Goal: Task Accomplishment & Management: Use online tool/utility

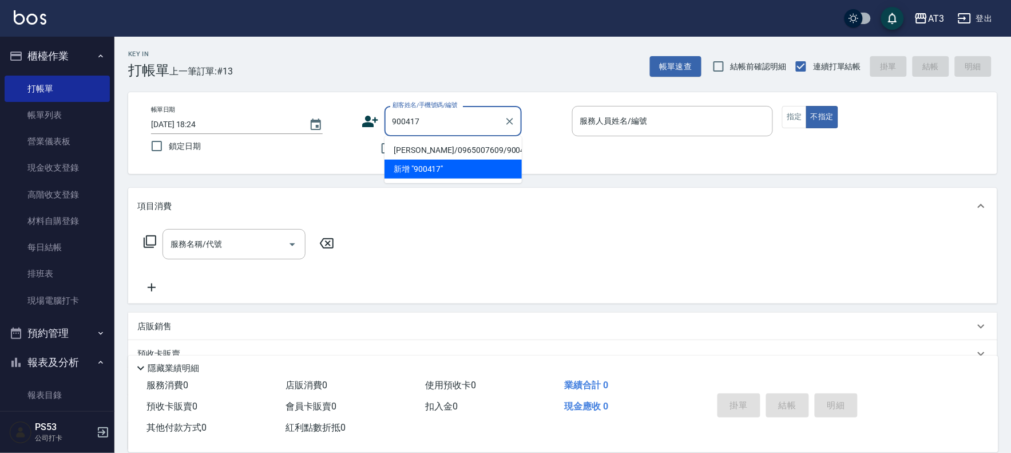
type input "[PERSON_NAME]/0965007609/900417"
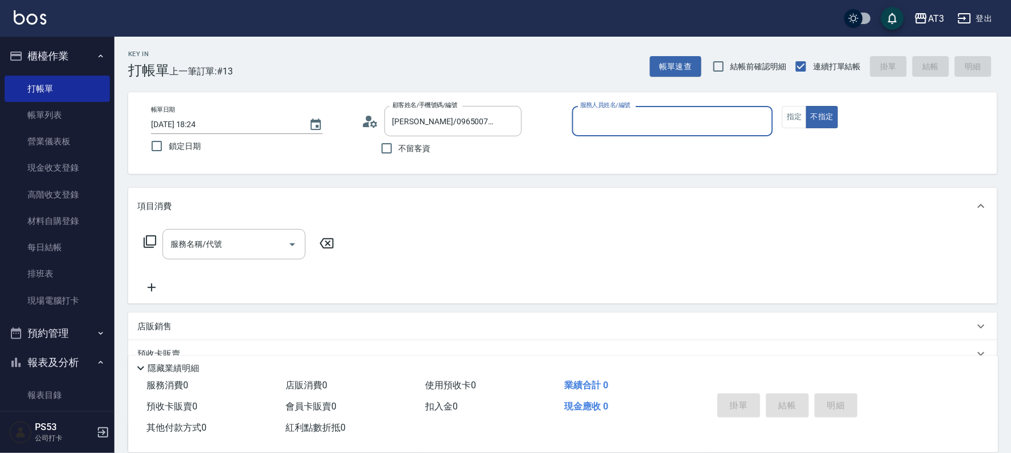
type input "5"
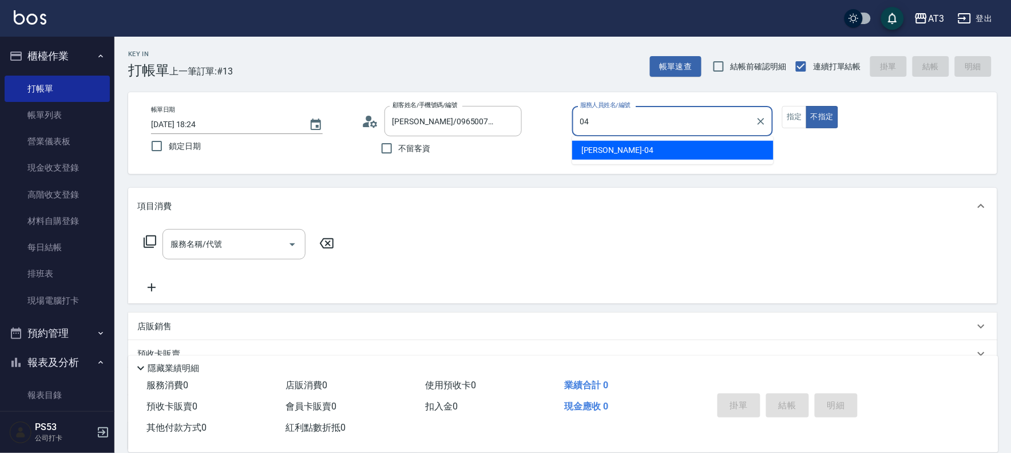
type input "惠麗-04"
type button "false"
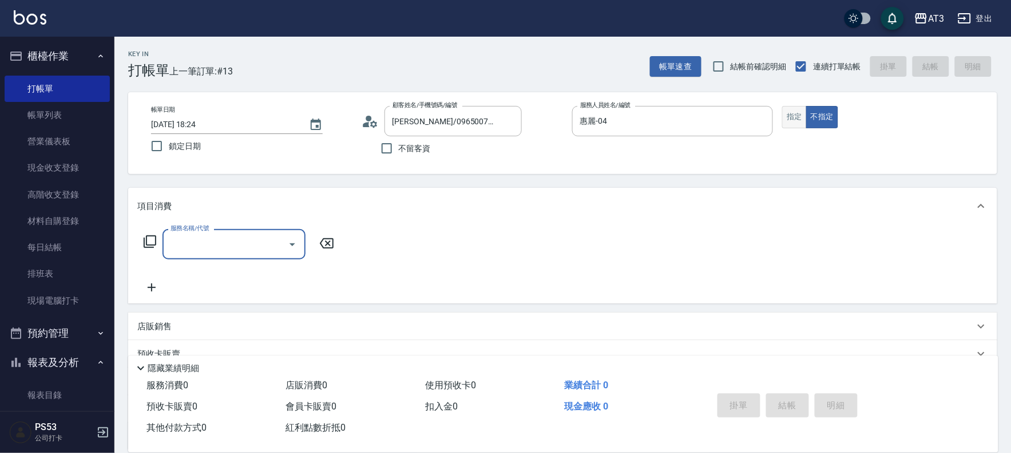
click at [793, 118] on button "指定" at bounding box center [794, 117] width 25 height 22
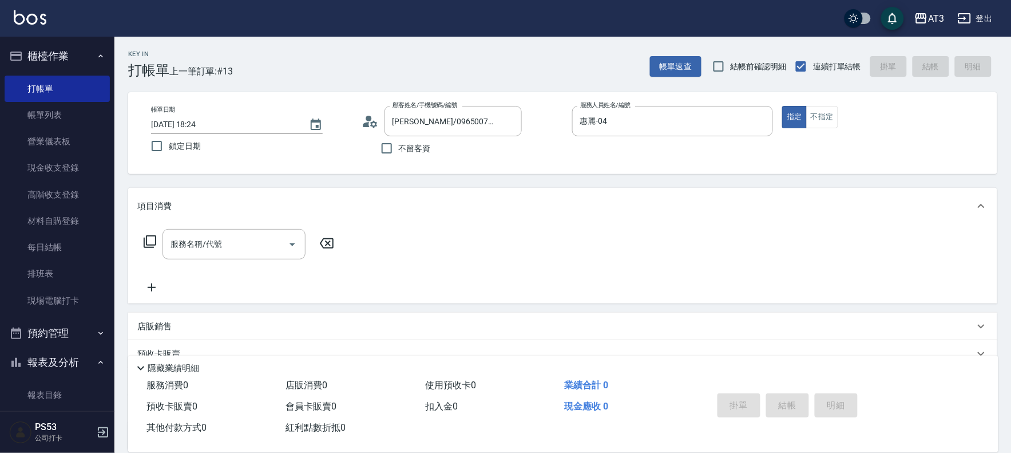
type button "true"
click at [199, 242] on div "服務名稱/代號 服務名稱/代號" at bounding box center [234, 244] width 143 height 30
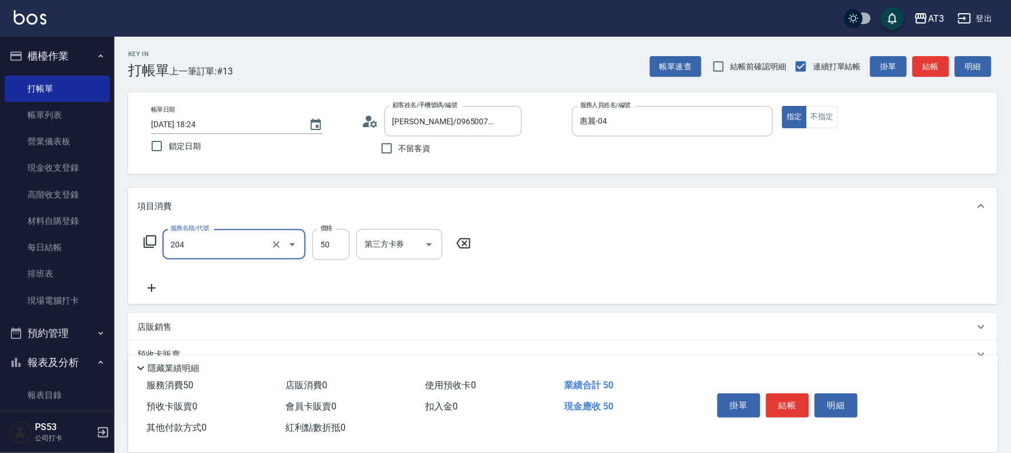
type input "修眉毛(204)"
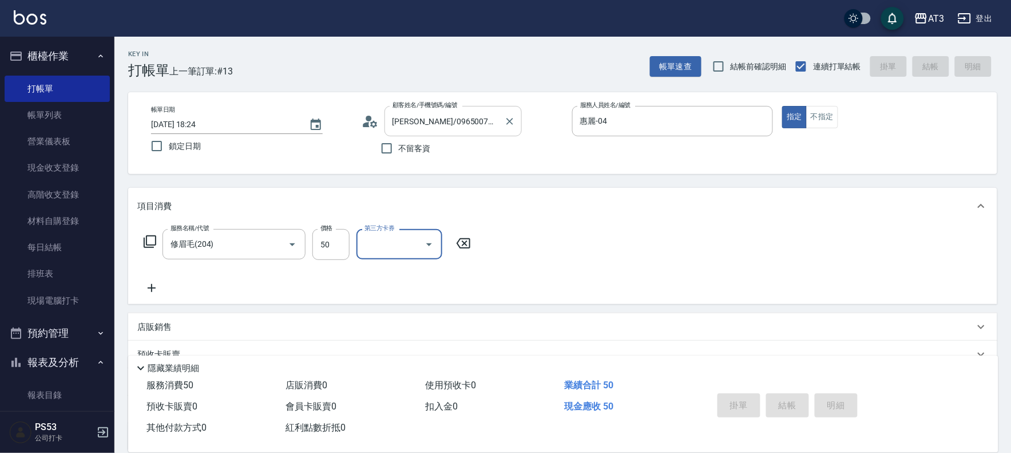
type input "[DATE] 19:26"
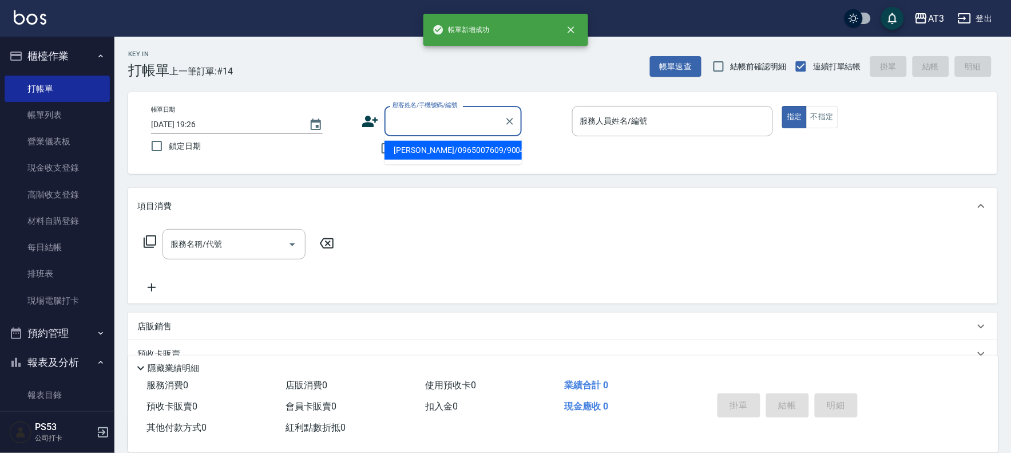
click at [430, 124] on input "顧客姓名/手機號碼/編號" at bounding box center [445, 121] width 110 height 20
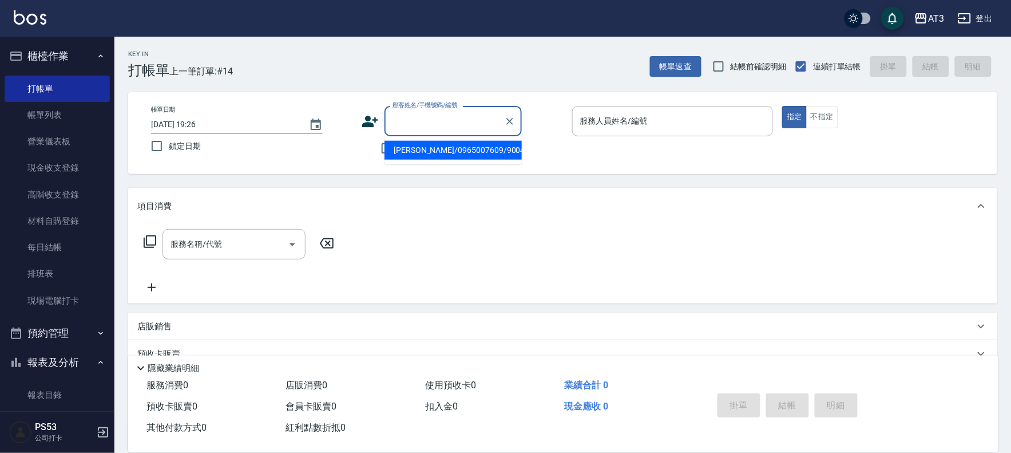
click at [428, 153] on li "[PERSON_NAME]/0965007609/900417" at bounding box center [453, 150] width 137 height 19
type input "[PERSON_NAME]/0965007609/900417"
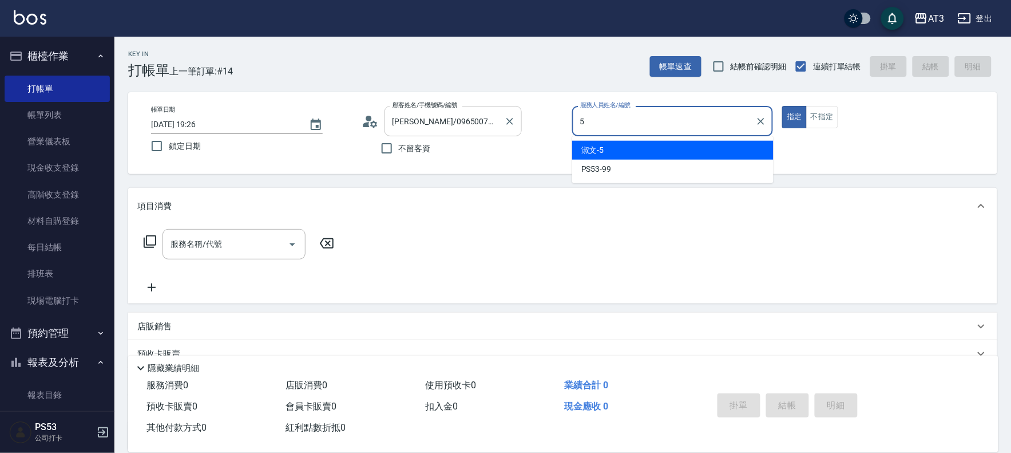
type input "淑文-5"
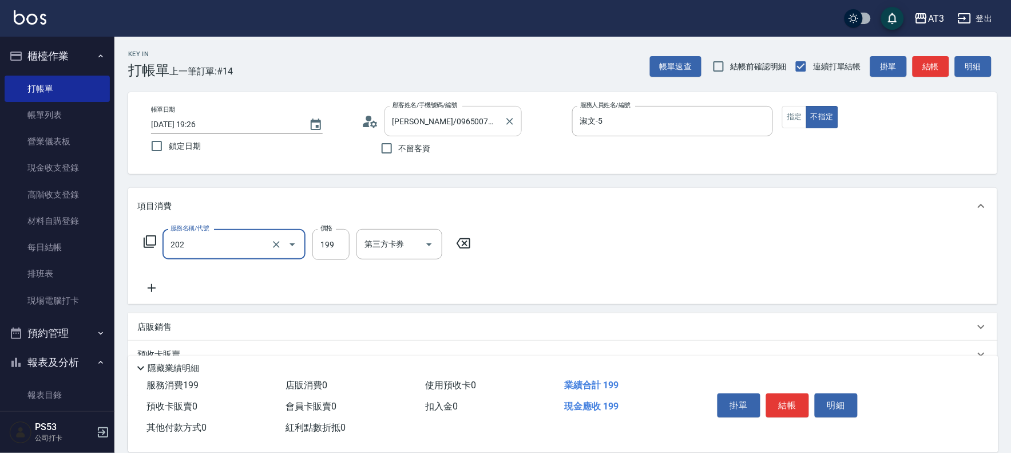
type input "不指定單剪(202)"
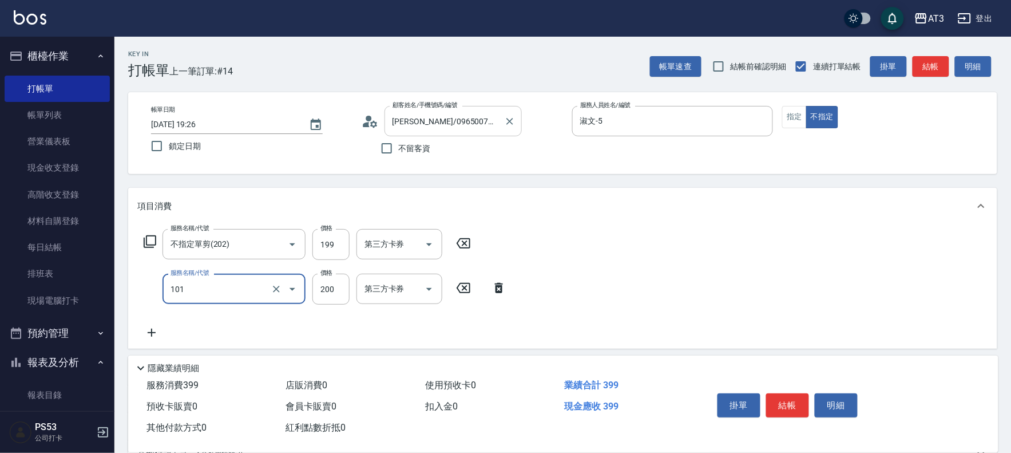
type input "洗髮(101)"
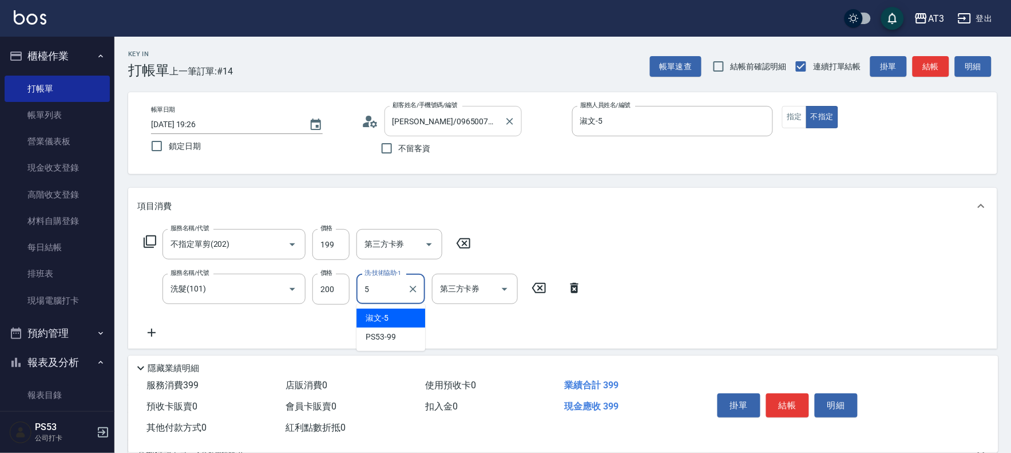
type input "淑文-5"
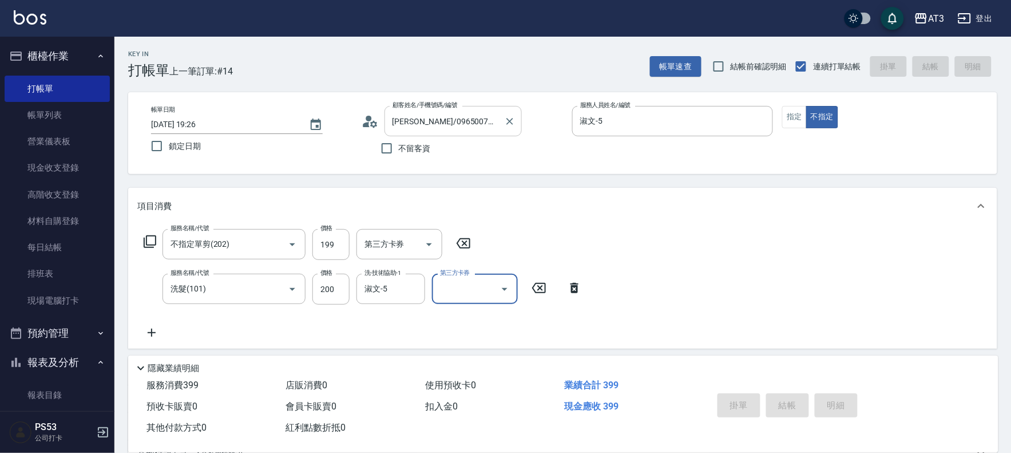
type input "[DATE] 19:27"
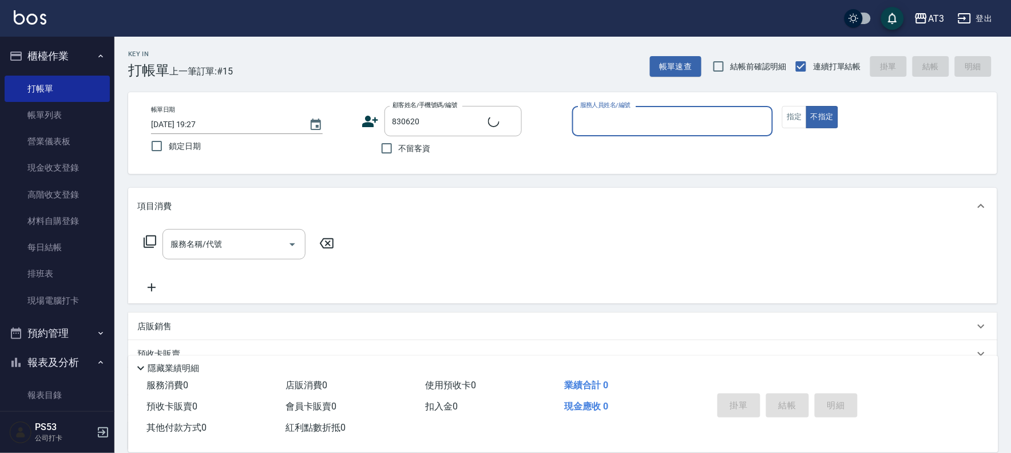
type input "[PERSON_NAME]/0975295321/830620"
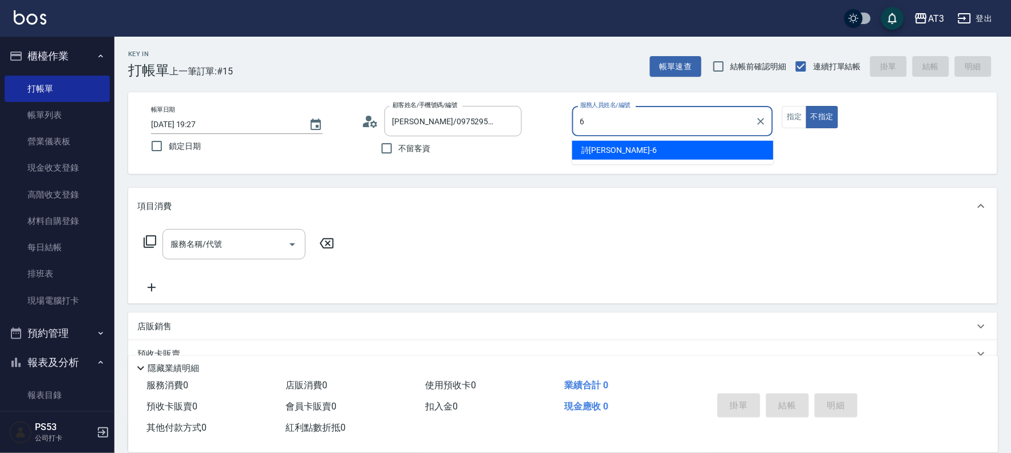
type input "詩雅-6"
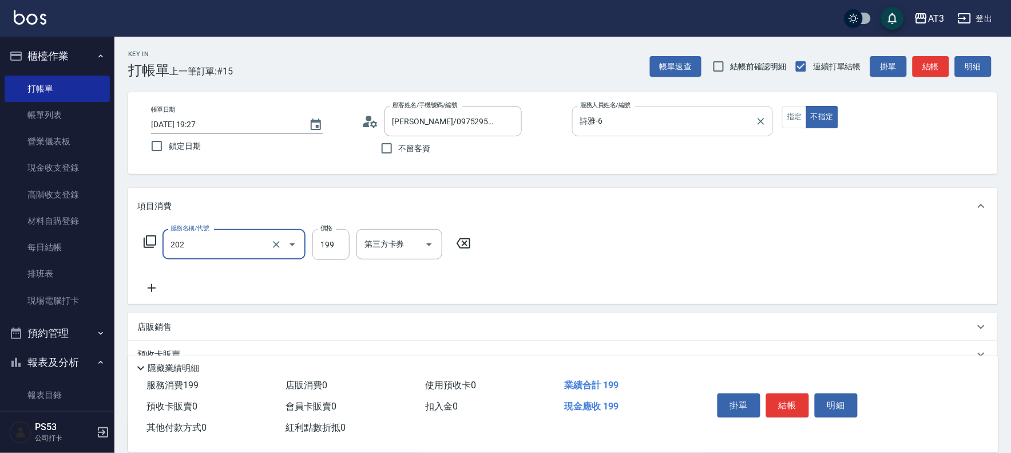
type input "不指定單剪(202)"
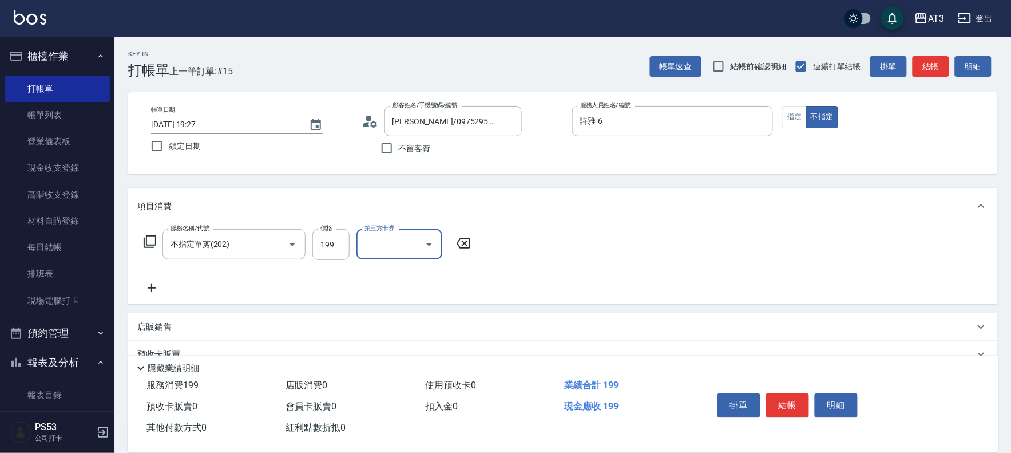
click at [791, 398] on button "結帳" at bounding box center [787, 405] width 43 height 24
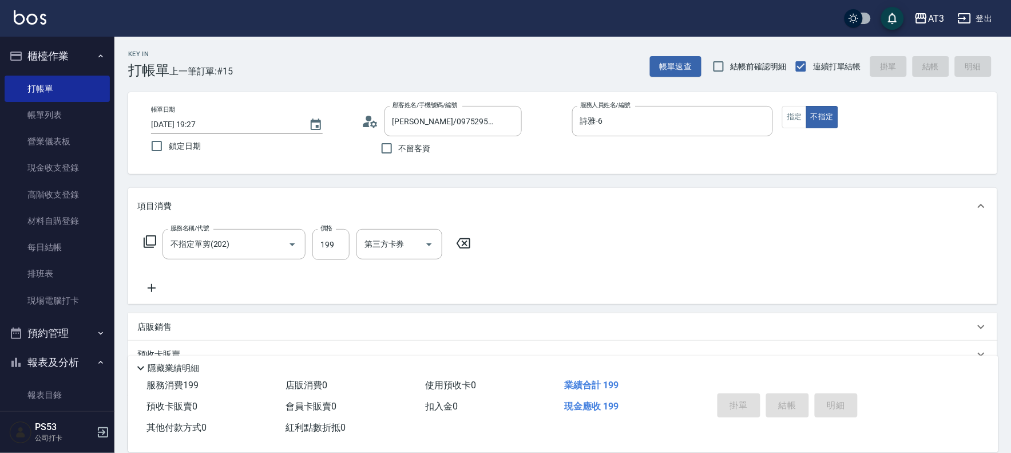
type input "[DATE] 19:32"
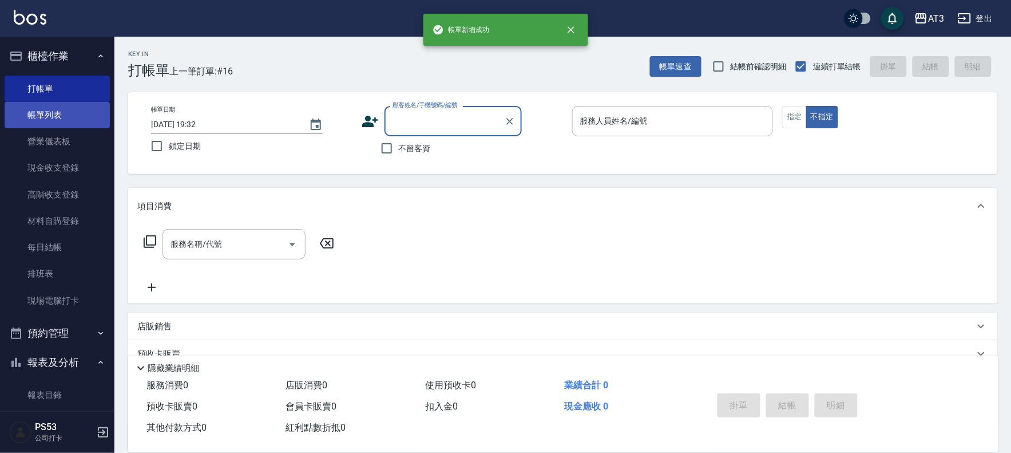
click at [50, 118] on link "帳單列表" at bounding box center [57, 115] width 105 height 26
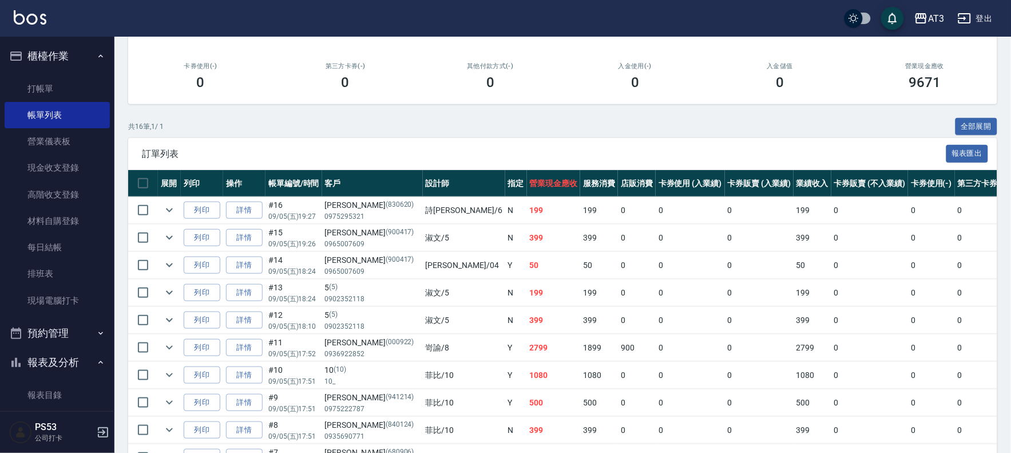
scroll to position [191, 0]
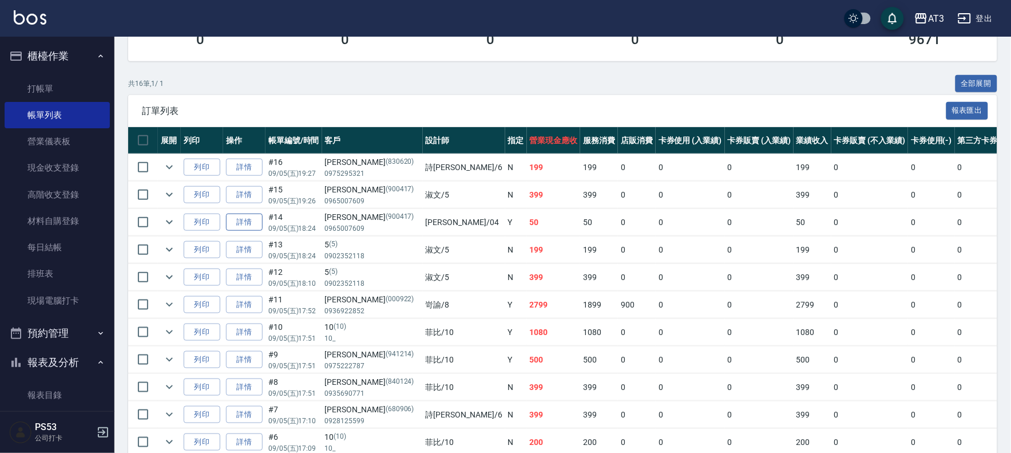
click at [238, 225] on link "詳情" at bounding box center [244, 222] width 37 height 18
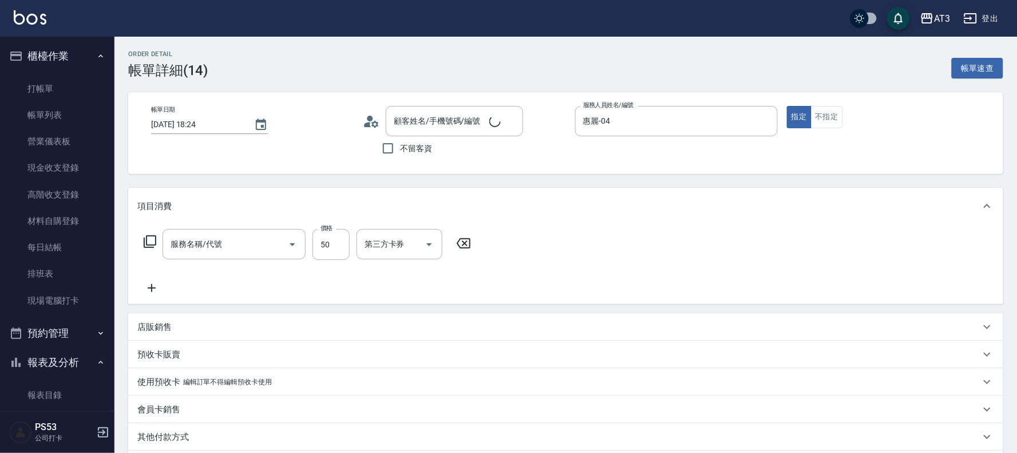
type input "[DATE] 18:24"
type input "惠麗-04"
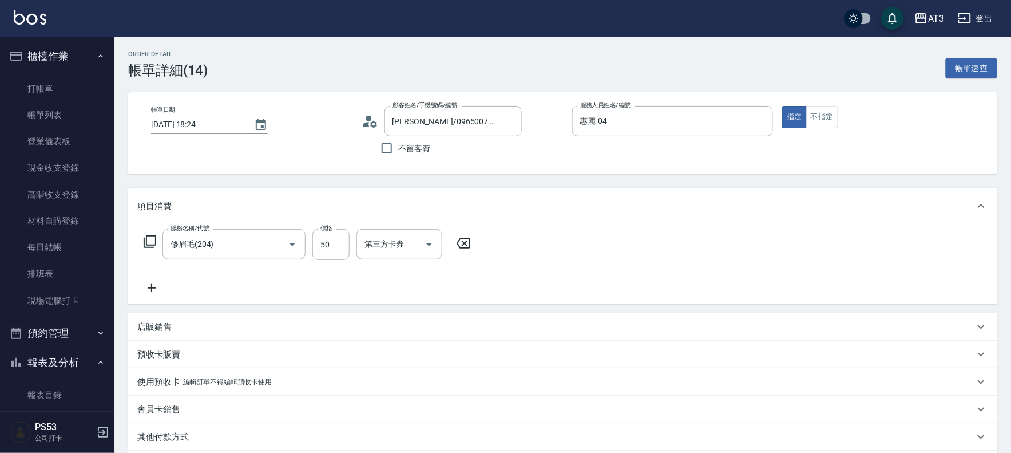
type input "[PERSON_NAME]/0965007609/900417"
type input "修眉毛(204)"
click at [335, 244] on input "50" at bounding box center [331, 244] width 37 height 31
type input "100"
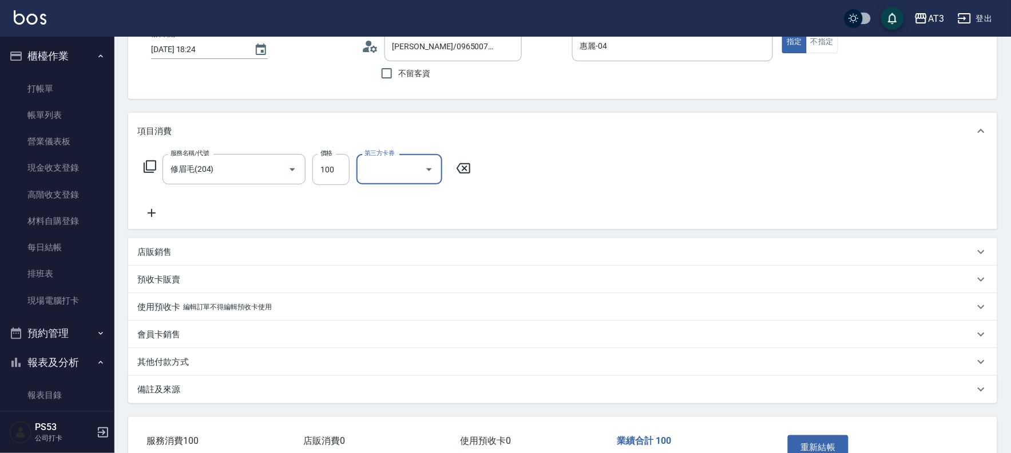
scroll to position [147, 0]
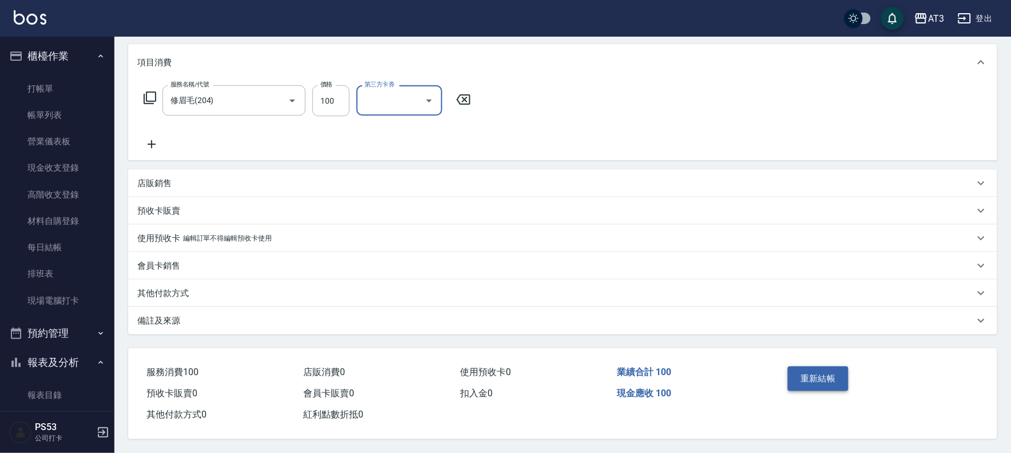
click at [800, 378] on button "重新結帳" at bounding box center [818, 378] width 61 height 24
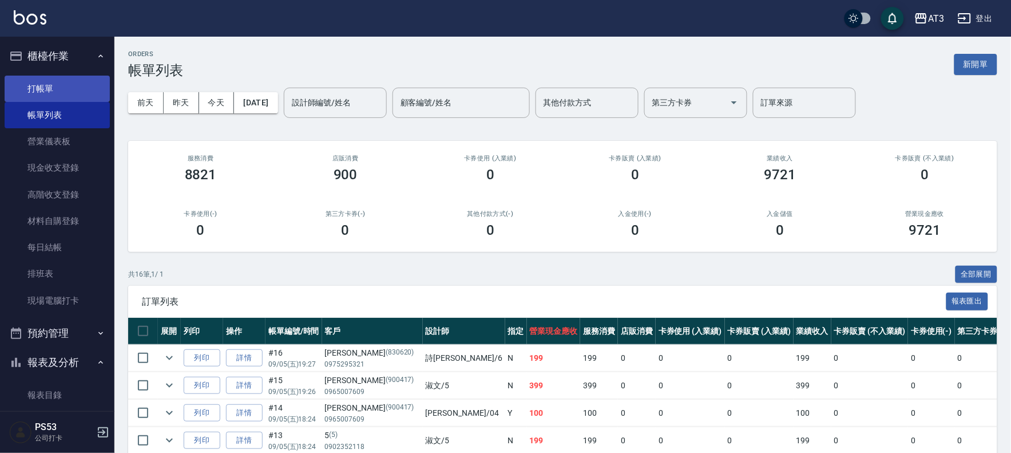
click at [34, 82] on link "打帳單" at bounding box center [57, 89] width 105 height 26
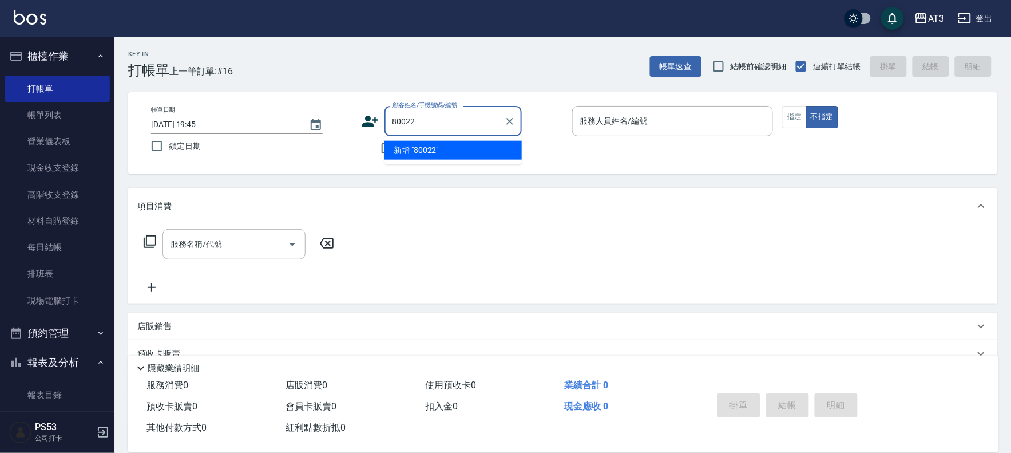
type input "800227"
drag, startPoint x: 432, startPoint y: 121, endPoint x: 374, endPoint y: 122, distance: 57.2
click at [374, 122] on div "顧客姓名/手機號碼/編號 800227 顧客姓名/手機號碼/編號" at bounding box center [462, 121] width 201 height 30
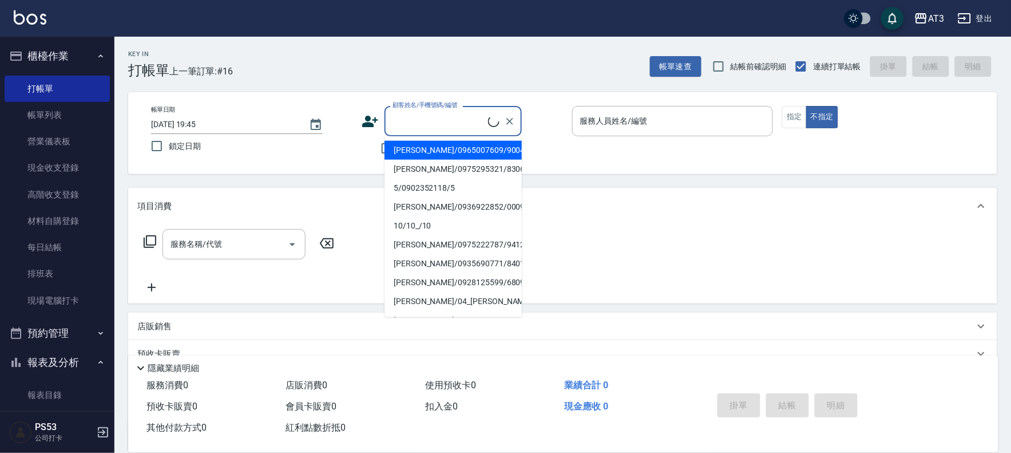
click at [364, 119] on icon at bounding box center [370, 121] width 17 height 17
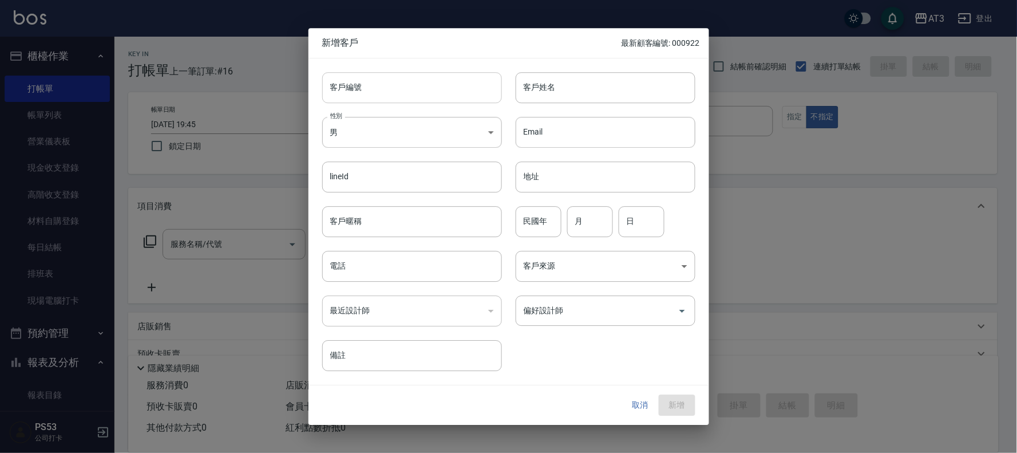
click at [391, 94] on input "客戶編號" at bounding box center [412, 87] width 180 height 31
type input "800227"
type input "[PERSON_NAME]"
type input "80"
type input "02"
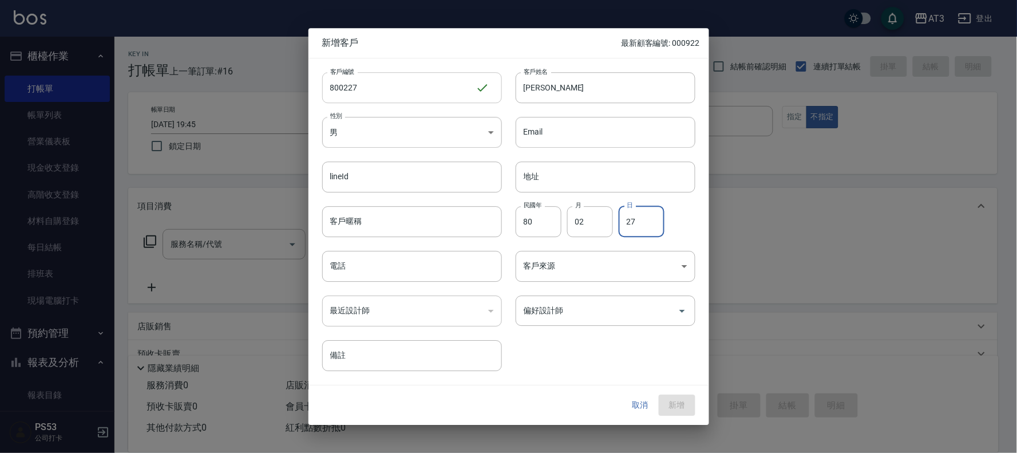
type input "27"
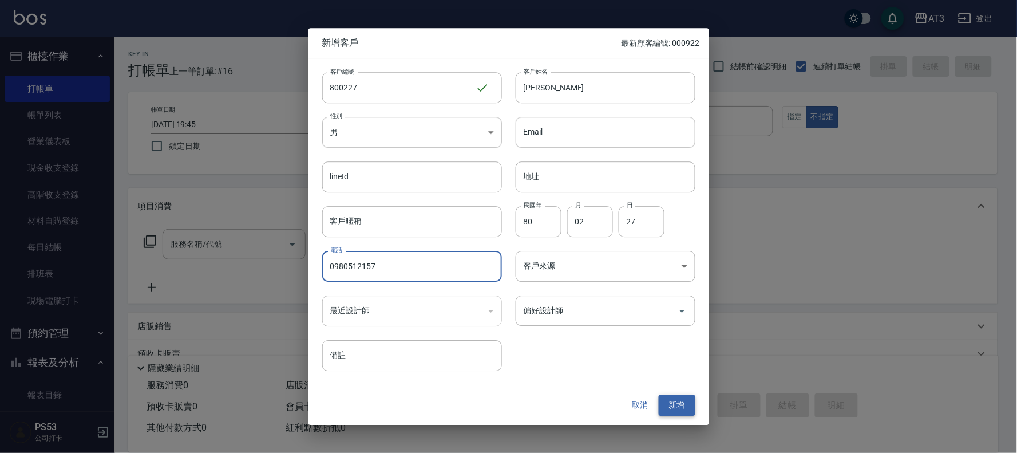
type input "0980512157"
click at [674, 403] on button "新增" at bounding box center [677, 405] width 37 height 21
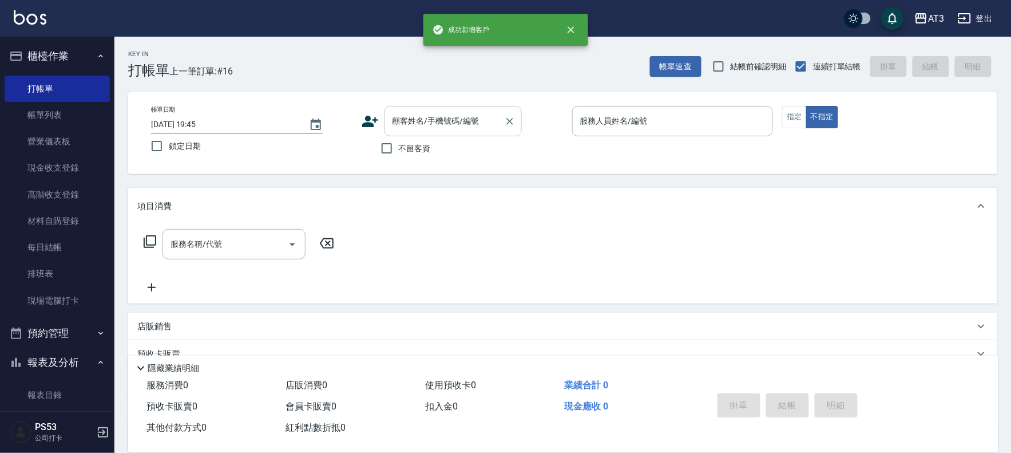
click at [453, 125] on input "顧客姓名/手機號碼/編號" at bounding box center [445, 121] width 110 height 20
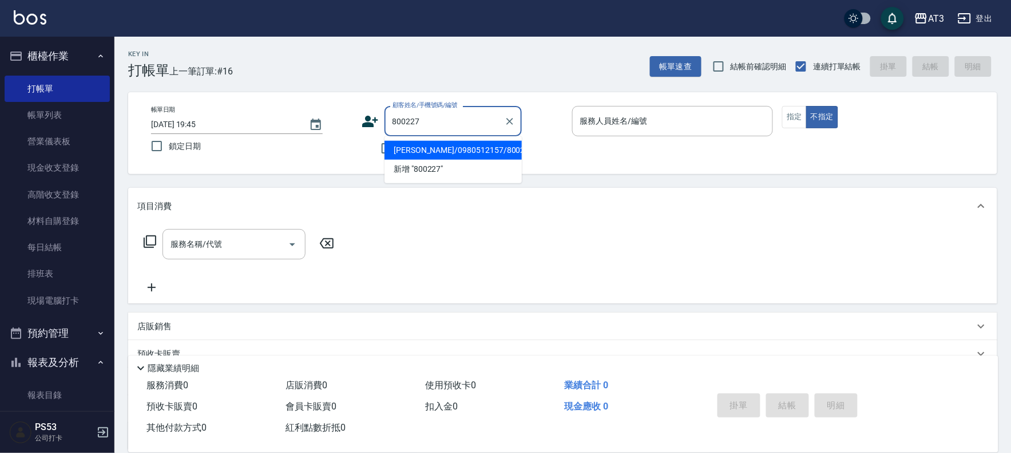
type input "[PERSON_NAME]/0980512157/800227"
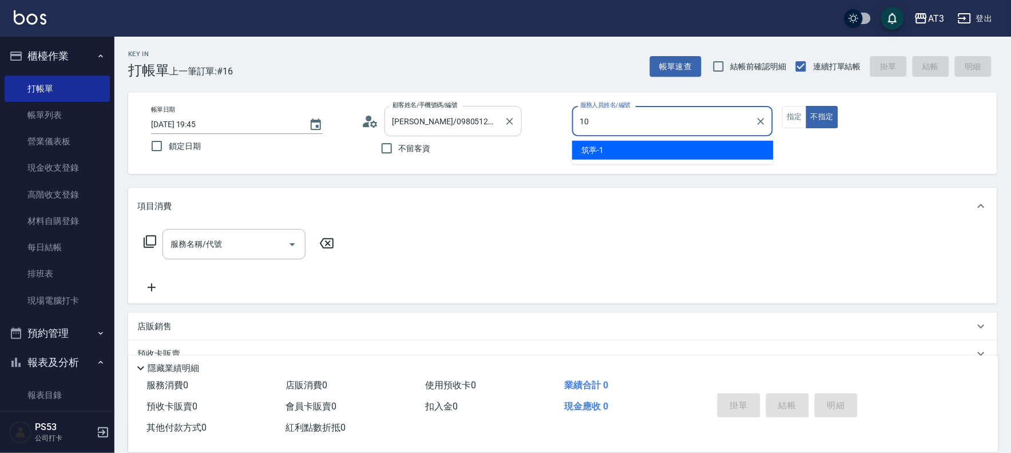
type input "菲比-10"
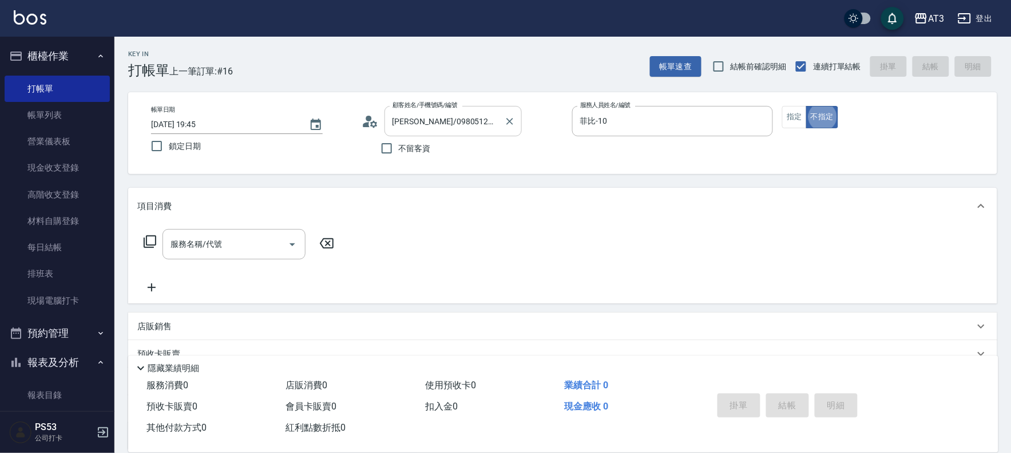
type button "false"
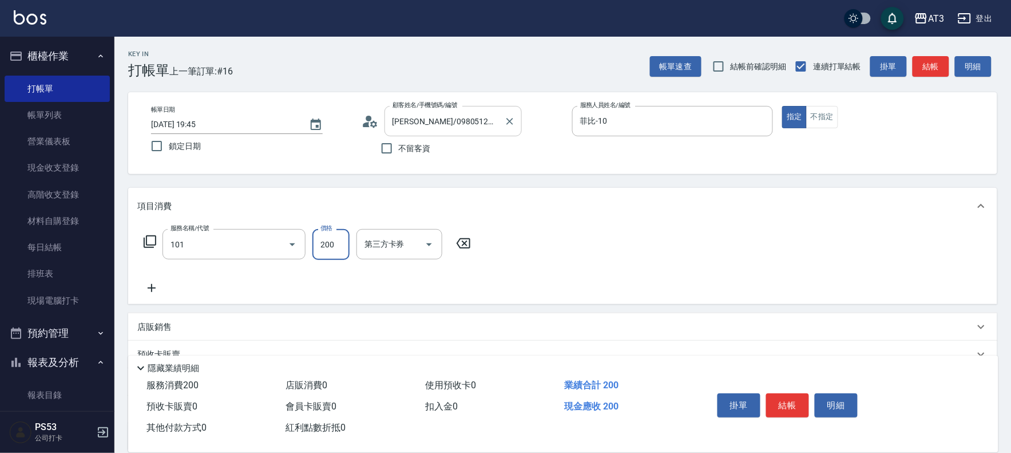
type input "洗髮(101)"
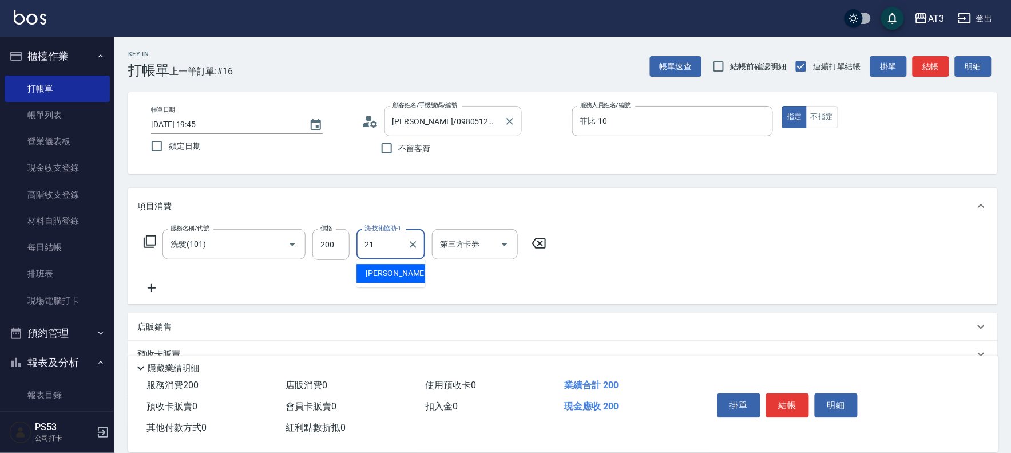
type input "[PERSON_NAME]-21"
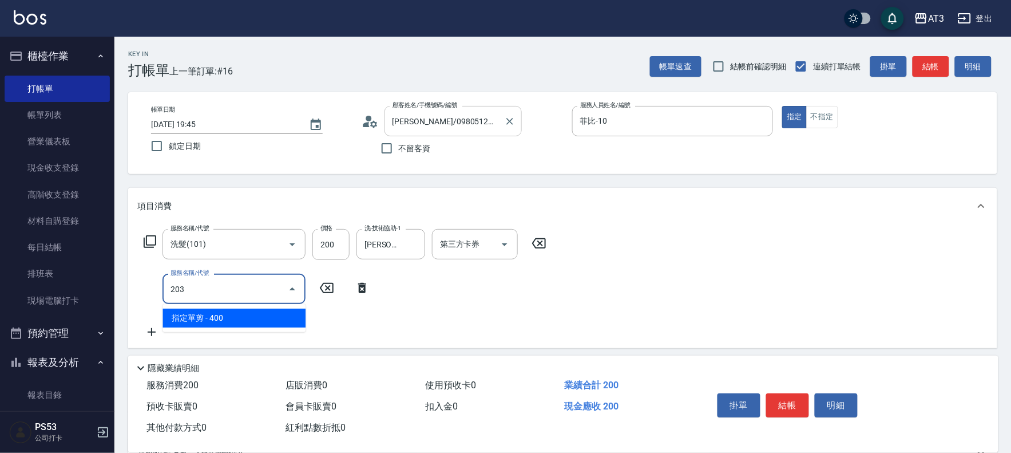
type input "指定單剪(203)"
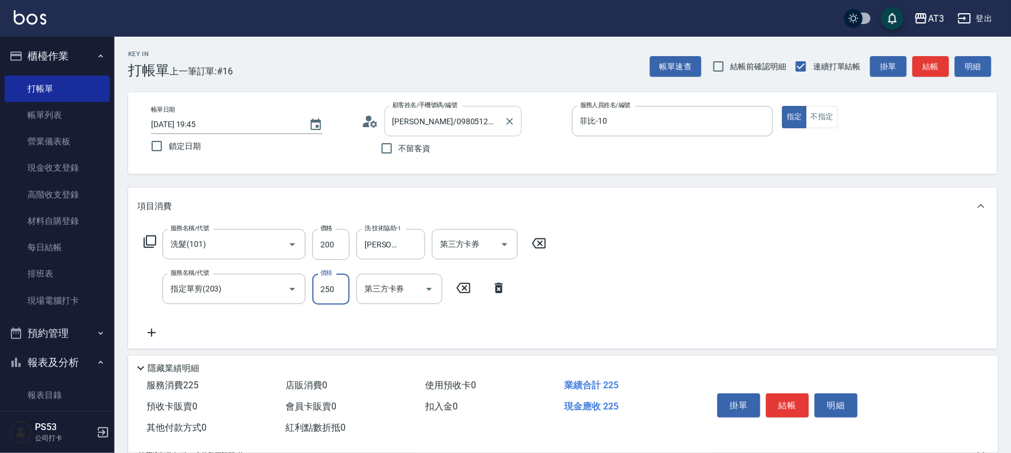
type input "250"
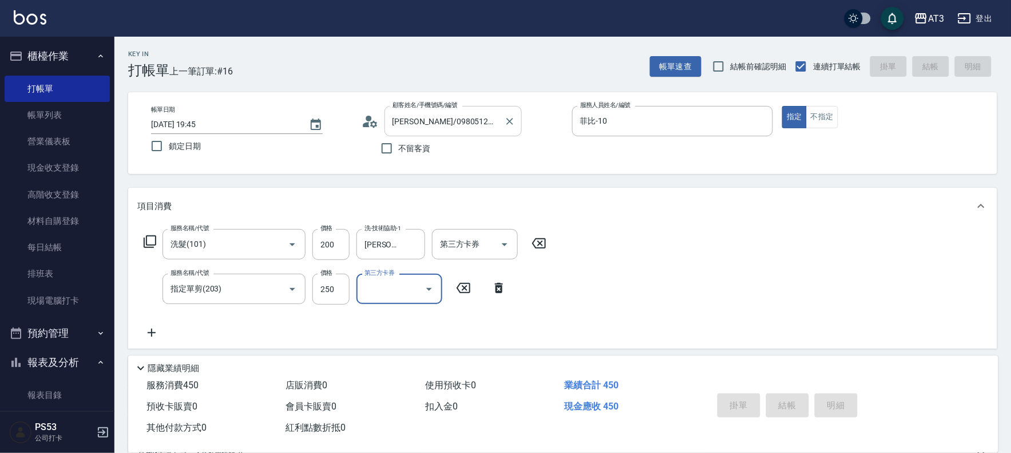
type input "[DATE] 19:47"
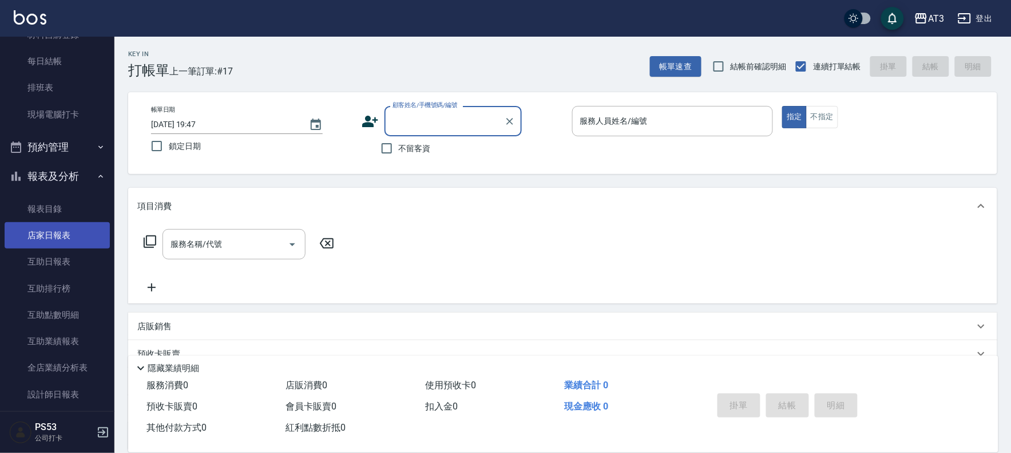
scroll to position [191, 0]
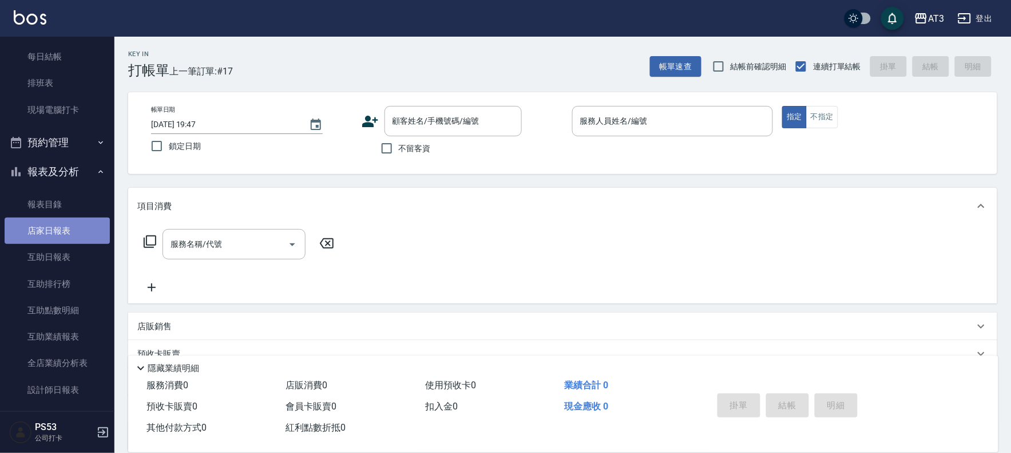
click at [66, 227] on link "店家日報表" at bounding box center [57, 230] width 105 height 26
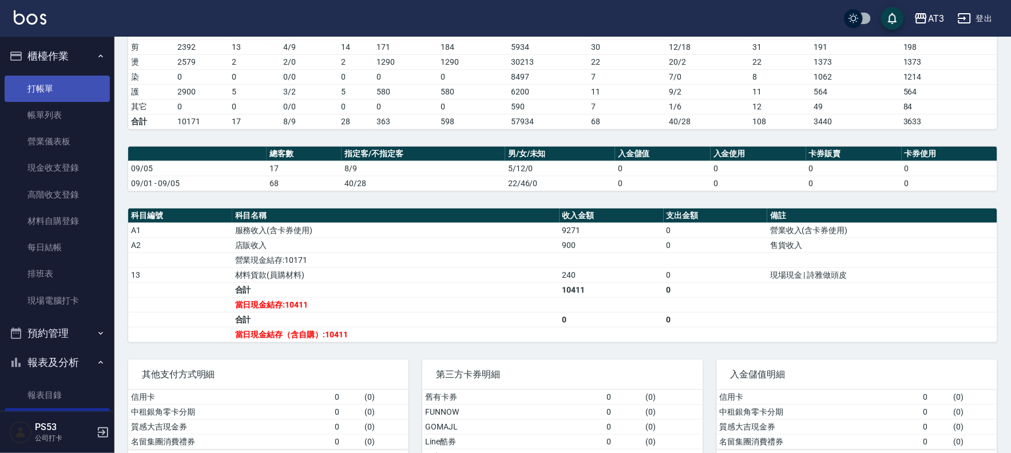
click at [31, 88] on link "打帳單" at bounding box center [57, 89] width 105 height 26
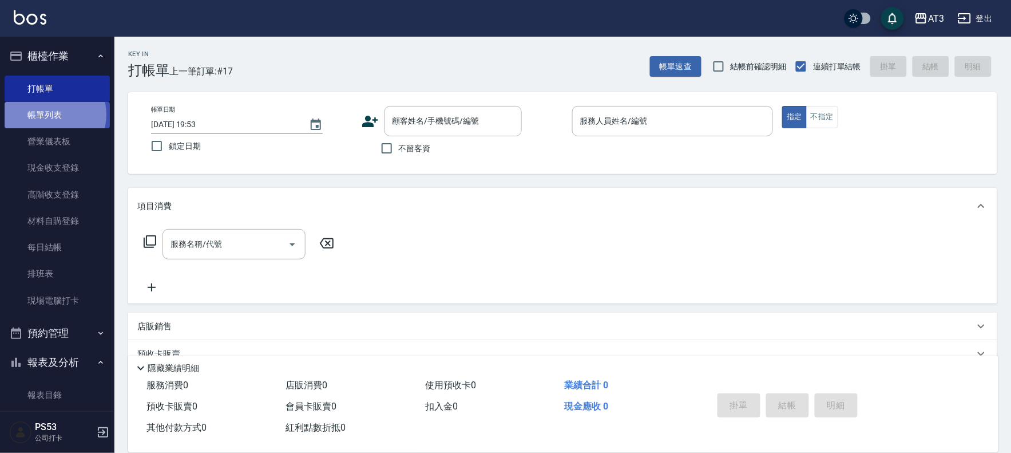
click at [48, 114] on link "帳單列表" at bounding box center [57, 115] width 105 height 26
click at [52, 113] on link "帳單列表" at bounding box center [57, 115] width 105 height 26
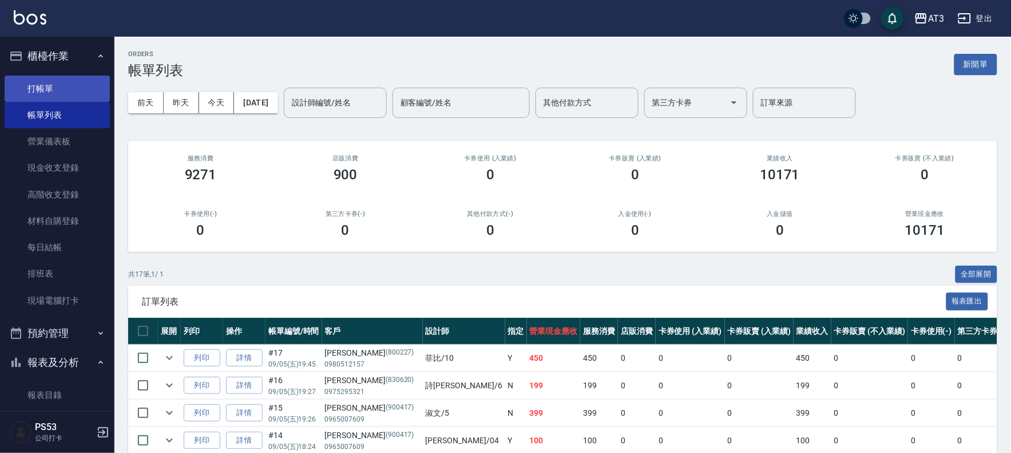
click at [43, 89] on link "打帳單" at bounding box center [57, 89] width 105 height 26
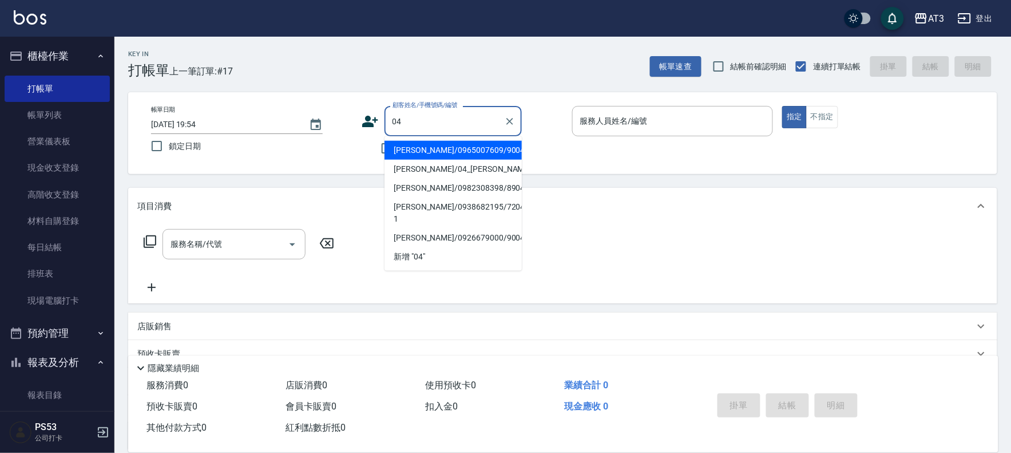
type input "04"
type input "0"
type input "[PERSON_NAME]/0965007609/900417"
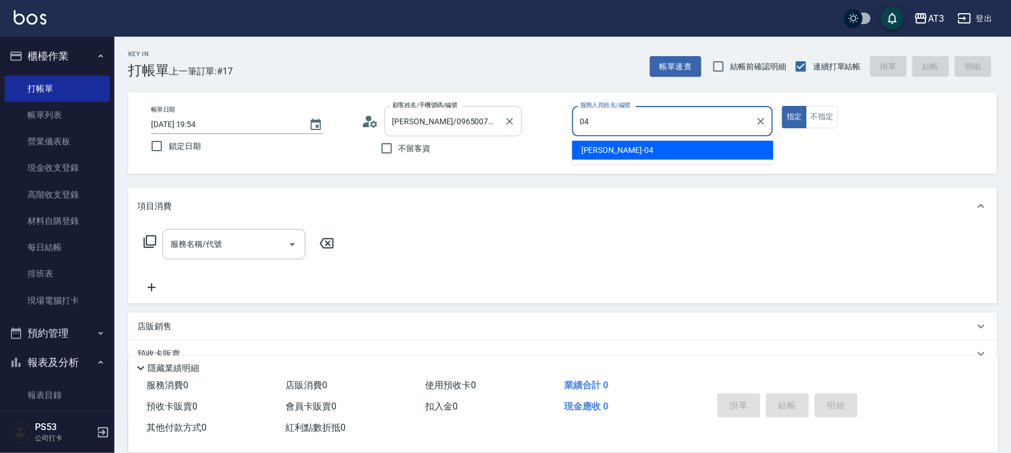
type input "04"
type button "true"
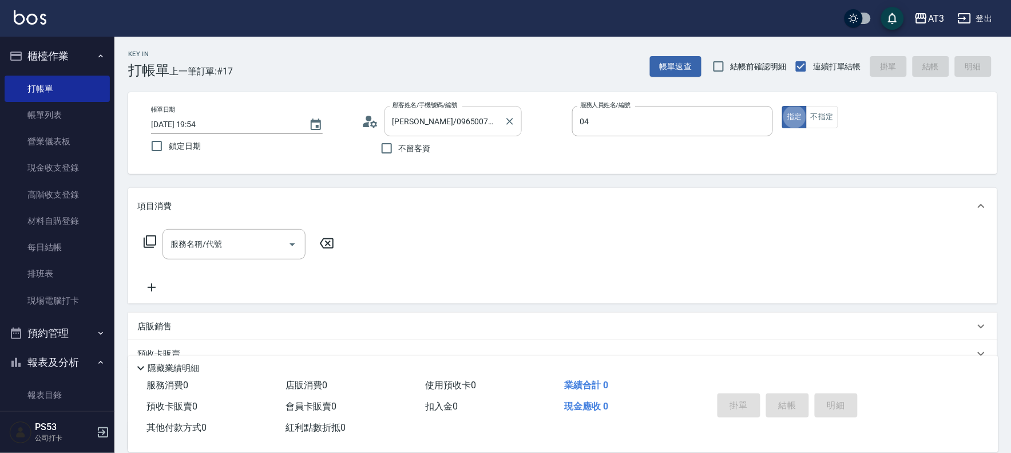
type input "惠麗-04"
type input "[PERSON_NAME]/04_[PERSON_NAME]/04"
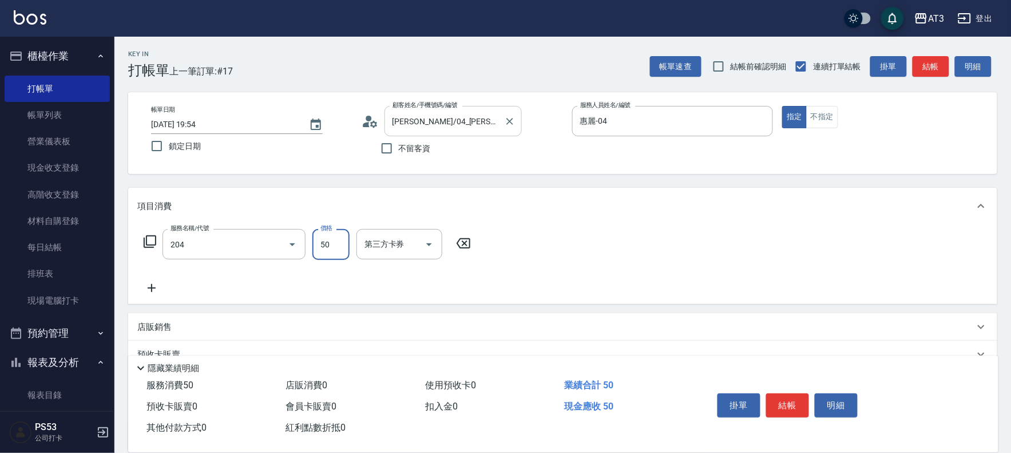
type input "修眉毛(204)"
type input "300"
click at [792, 399] on button "結帳" at bounding box center [787, 405] width 43 height 24
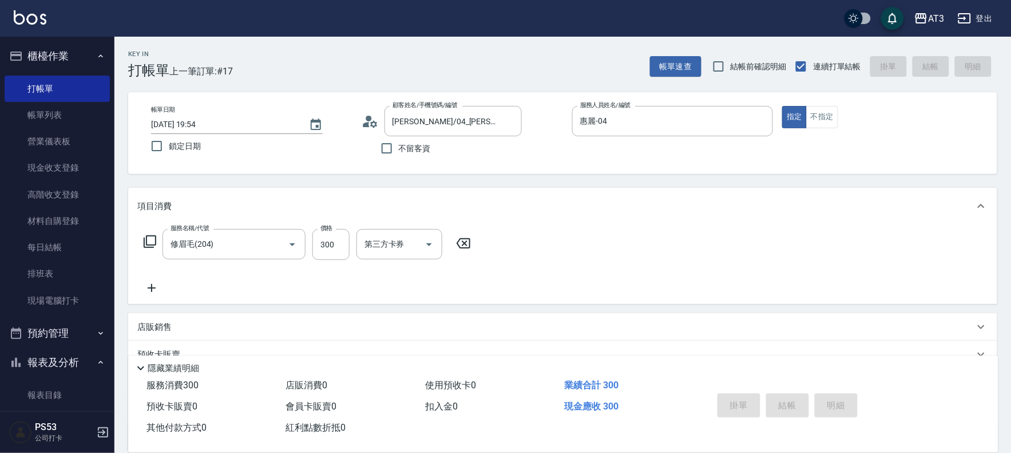
type input "[DATE] 19:55"
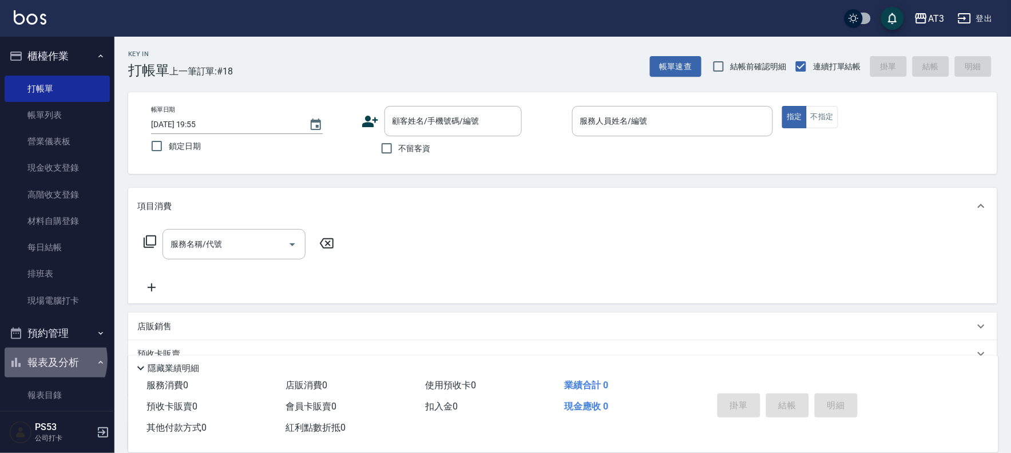
click at [47, 359] on button "報表及分析" at bounding box center [57, 362] width 105 height 30
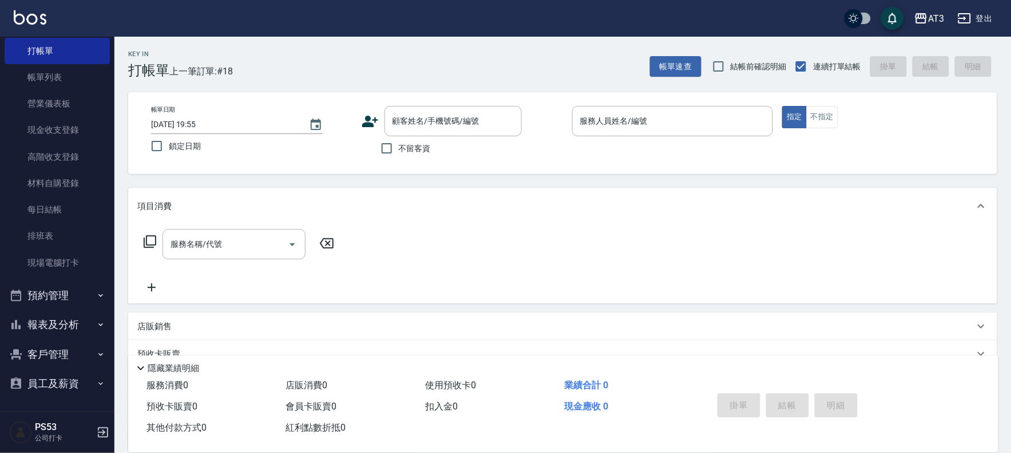
click at [53, 326] on button "報表及分析" at bounding box center [57, 325] width 105 height 30
click at [52, 380] on link "店家日報表" at bounding box center [57, 383] width 105 height 26
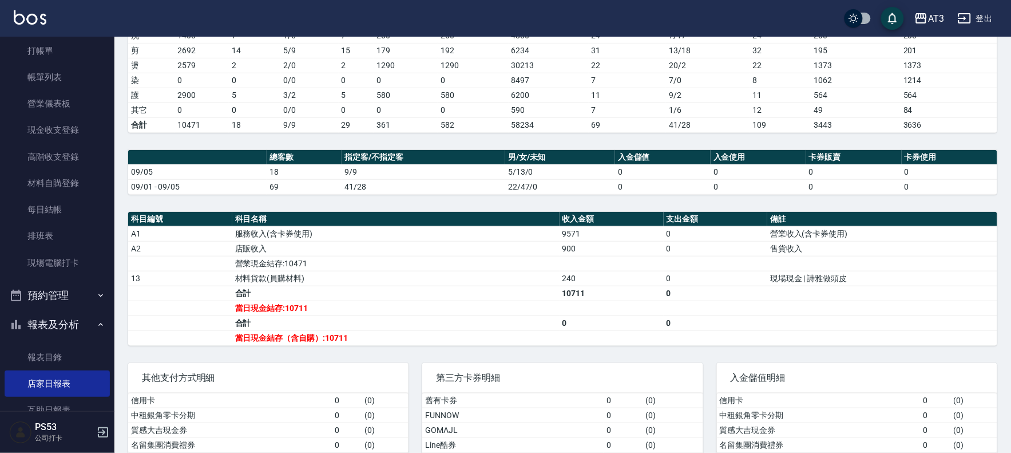
scroll to position [191, 0]
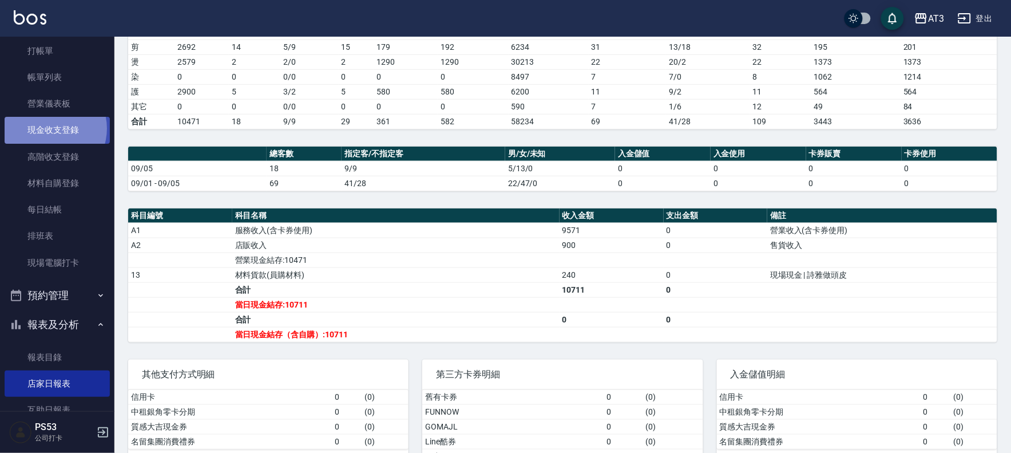
click at [49, 128] on link "現金收支登錄" at bounding box center [57, 130] width 105 height 26
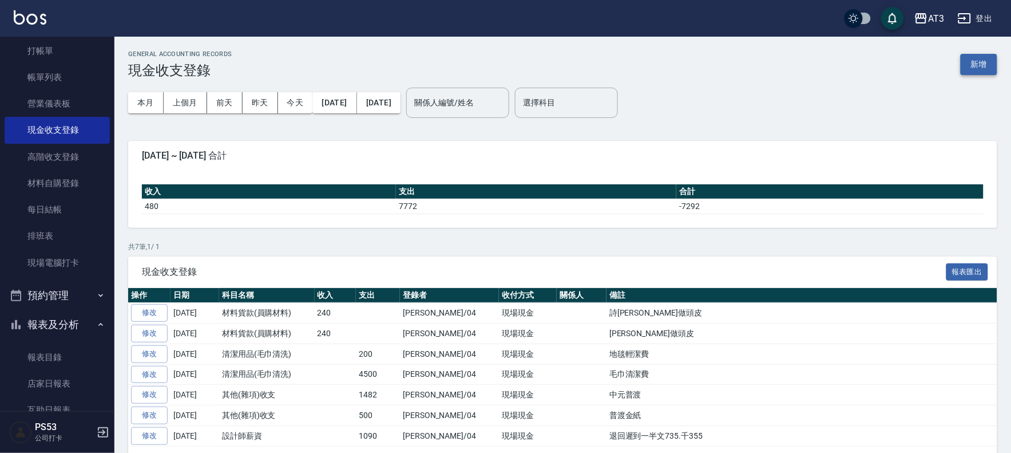
click at [979, 66] on button "新增" at bounding box center [979, 64] width 37 height 21
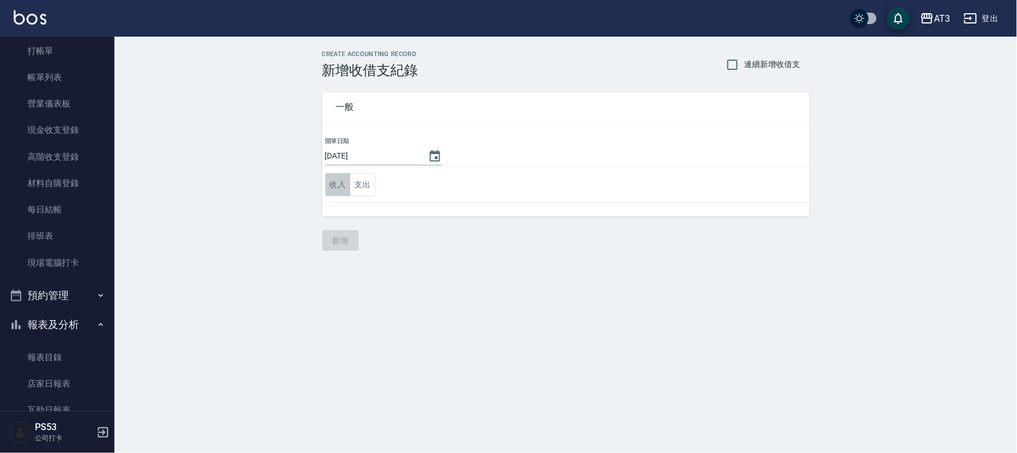
click at [334, 179] on button "收入" at bounding box center [338, 184] width 26 height 23
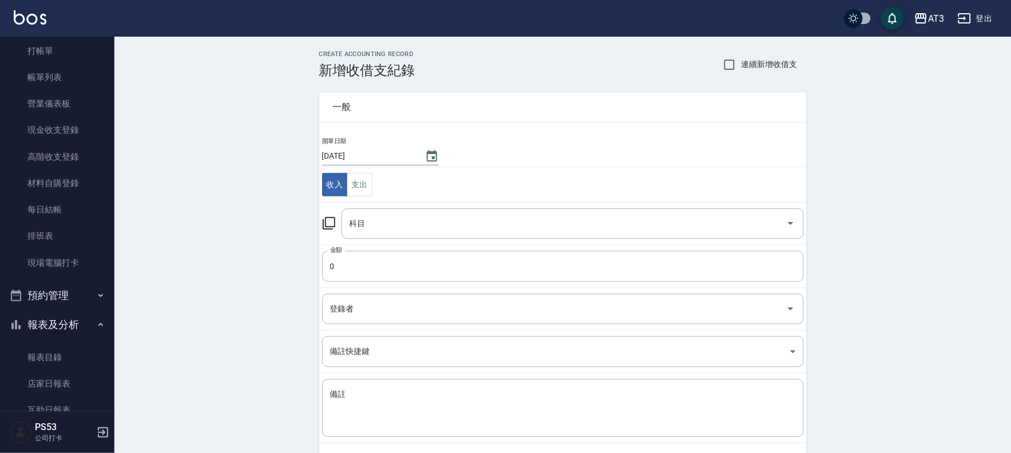
click at [325, 221] on icon at bounding box center [329, 223] width 14 height 14
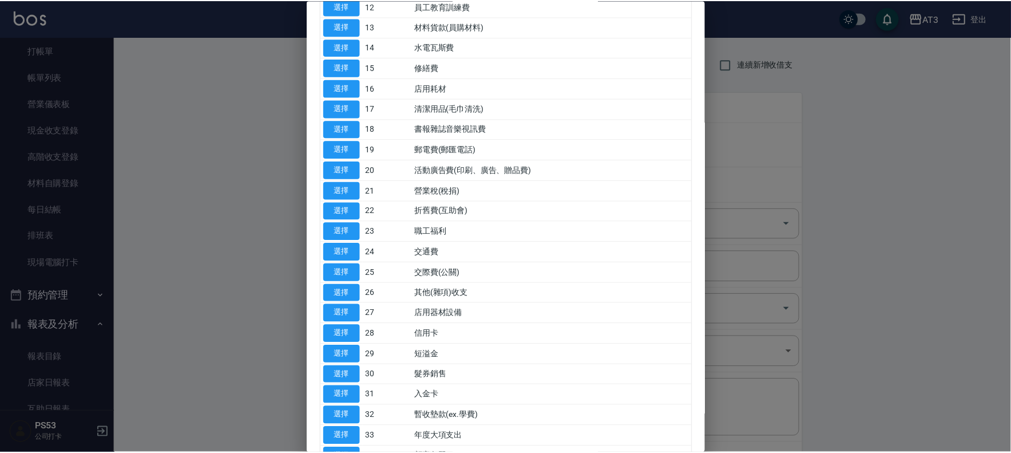
scroll to position [381, 0]
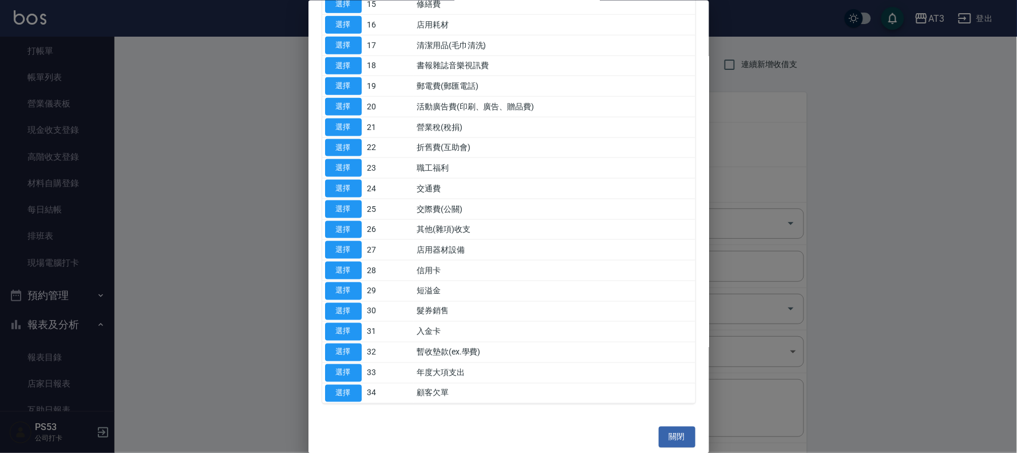
click at [453, 234] on td "其他(雜項)收支" at bounding box center [554, 229] width 281 height 21
click at [338, 230] on button "選擇" at bounding box center [343, 229] width 37 height 18
type input "26 其他(雜項)收支"
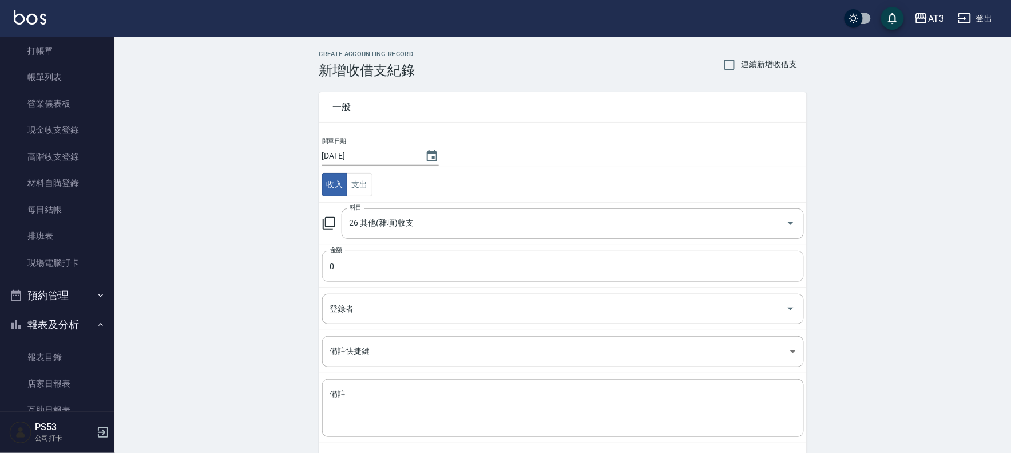
click at [358, 268] on input "0" at bounding box center [563, 266] width 482 height 31
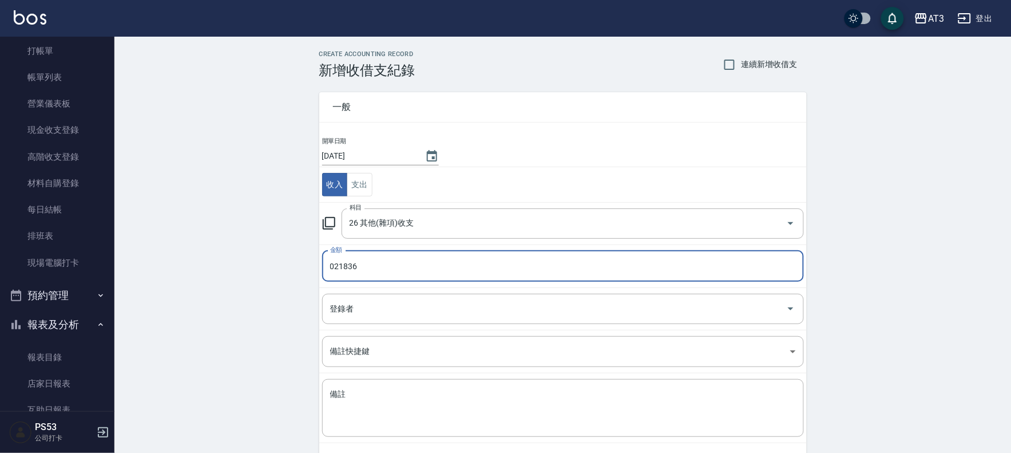
type input "021836"
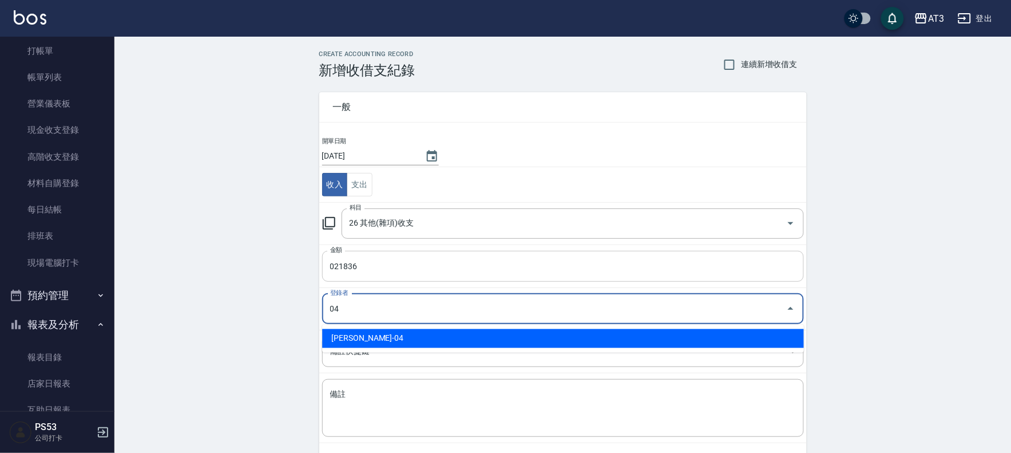
type input "[PERSON_NAME]-04"
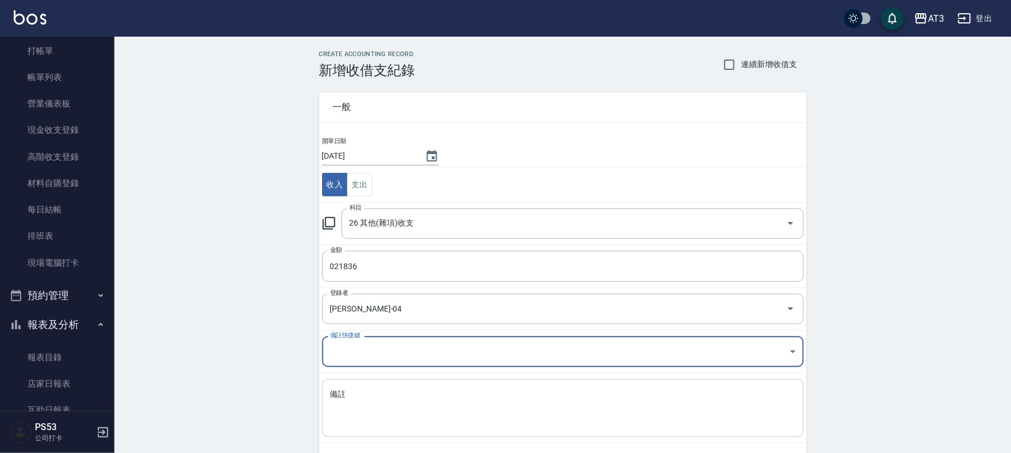
click at [346, 415] on textarea "備註" at bounding box center [563, 408] width 466 height 39
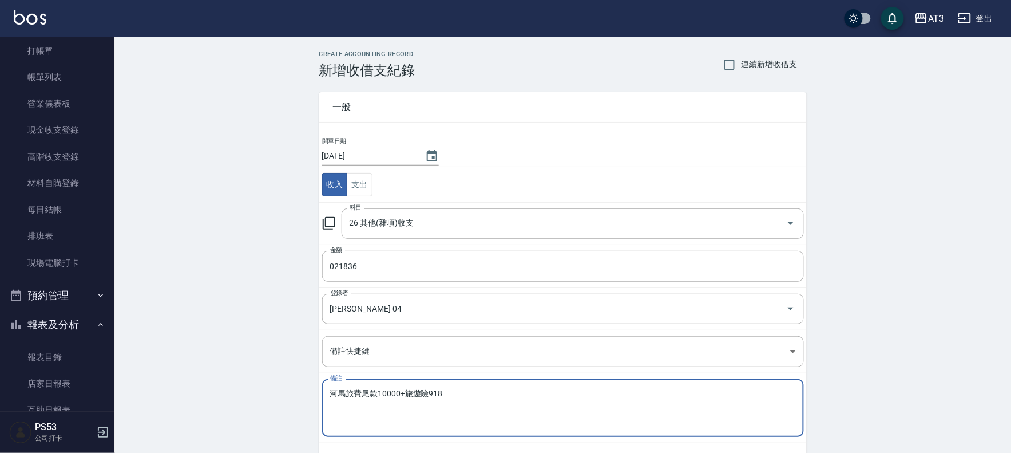
click at [545, 392] on textarea "河馬旅費尾款10000+旅遊險918" at bounding box center [563, 408] width 466 height 39
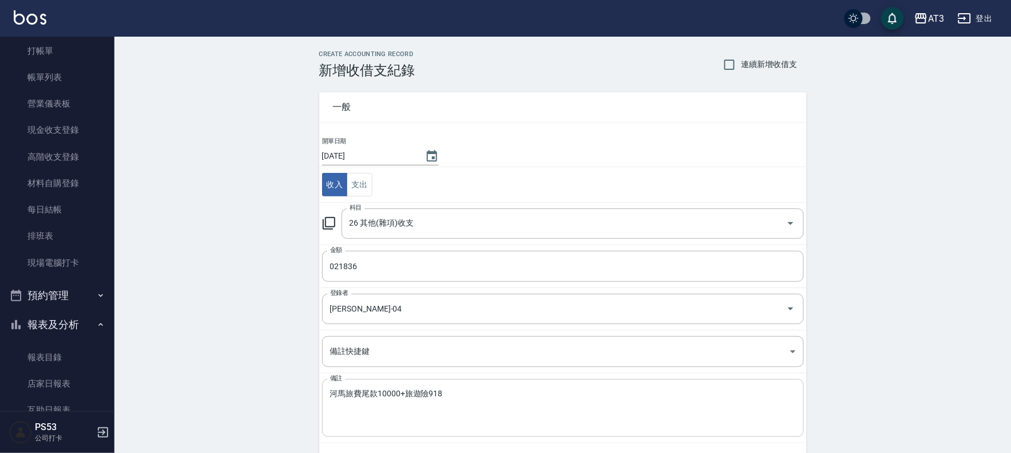
drag, startPoint x: 327, startPoint y: 391, endPoint x: 424, endPoint y: 395, distance: 96.8
click at [479, 399] on div "河馬旅費尾款10000+旅遊險918 x 備註" at bounding box center [563, 408] width 482 height 58
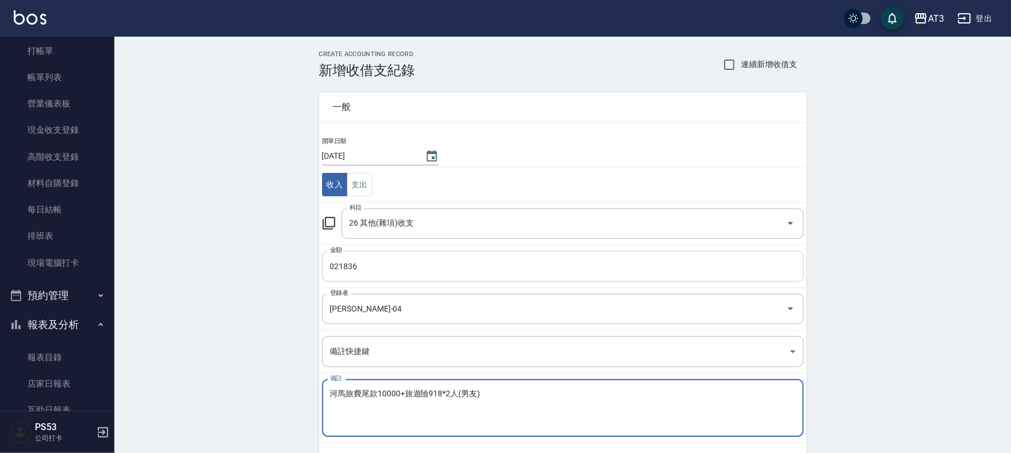
type textarea "河馬旅費尾款10000+旅遊險918*2人(男友)"
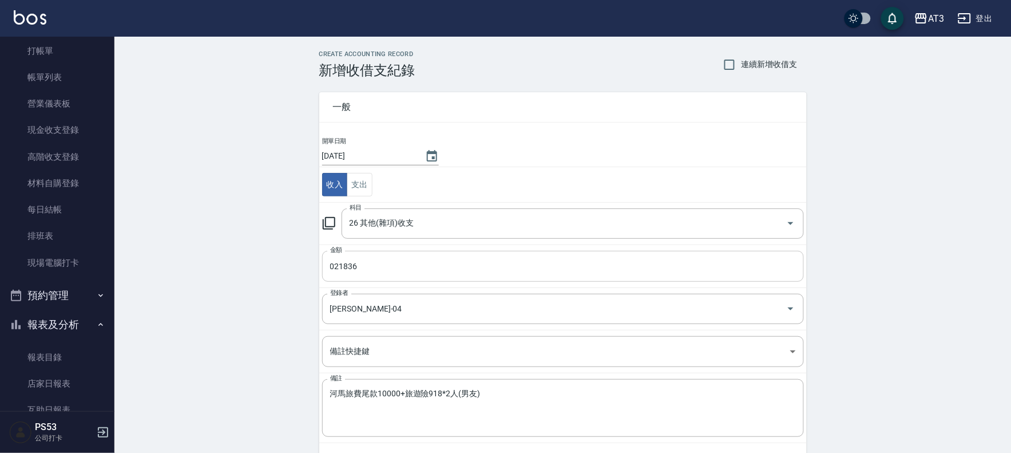
scroll to position [53, 0]
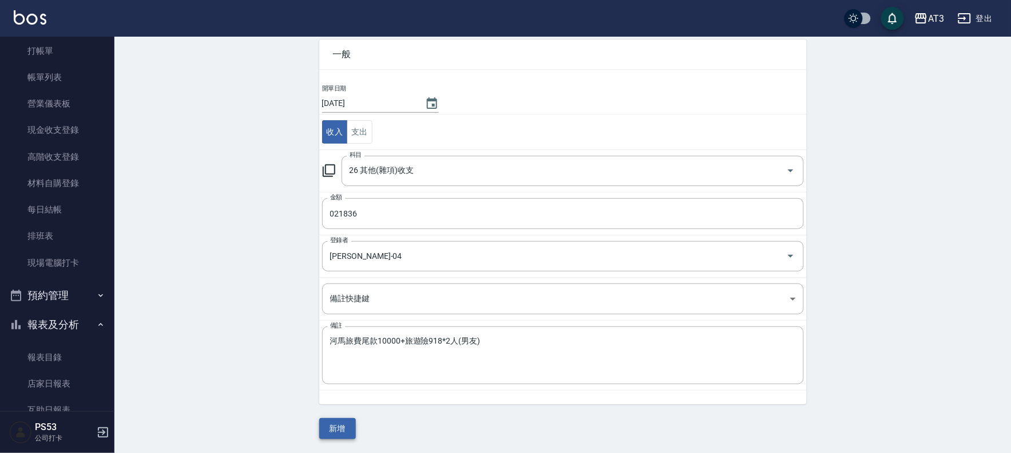
click at [337, 428] on button "新增" at bounding box center [337, 428] width 37 height 21
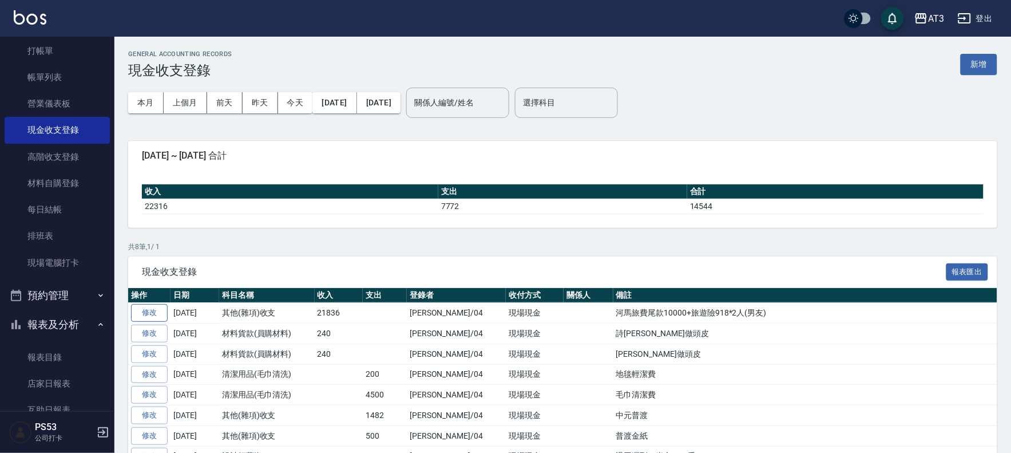
click at [141, 315] on link "修改" at bounding box center [149, 313] width 37 height 18
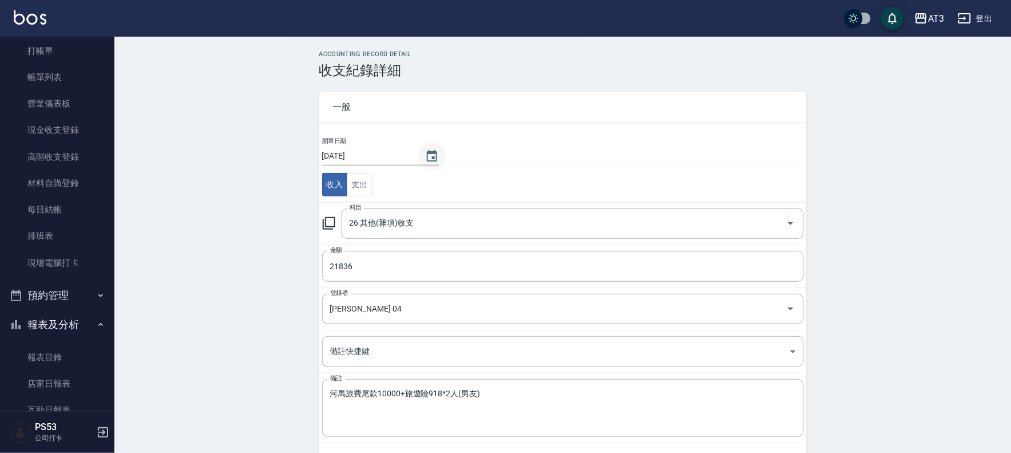
click at [437, 156] on icon "Choose date, selected date is 2025-09-05" at bounding box center [432, 155] width 10 height 11
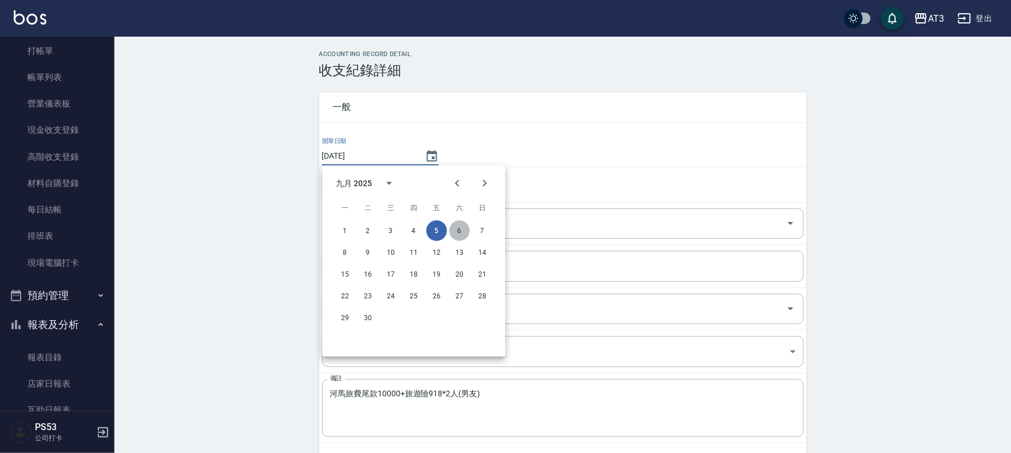
click at [461, 228] on button "6" at bounding box center [459, 230] width 21 height 21
type input "[DATE]"
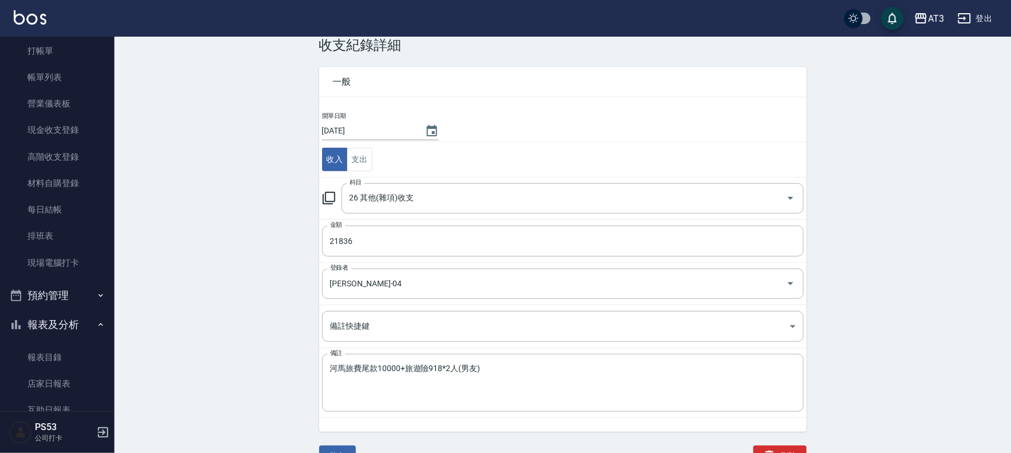
scroll to position [39, 0]
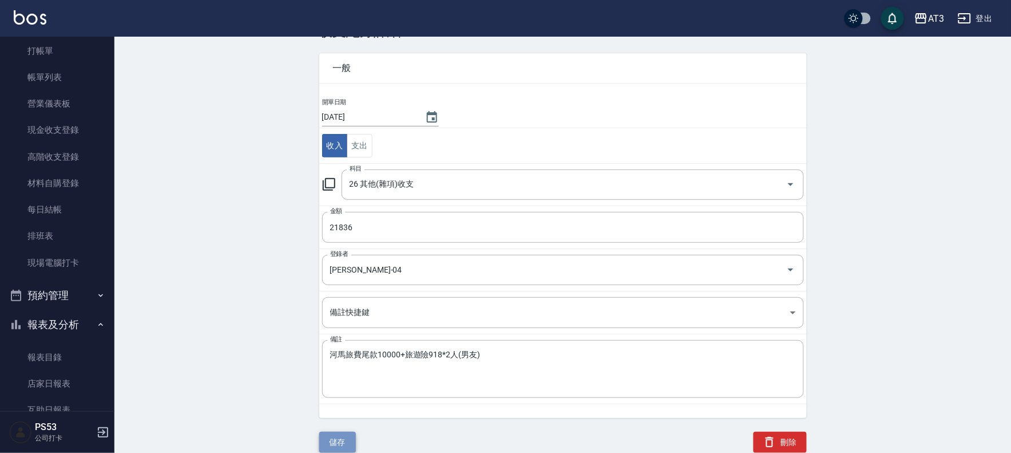
click at [338, 439] on button "儲存" at bounding box center [337, 442] width 37 height 21
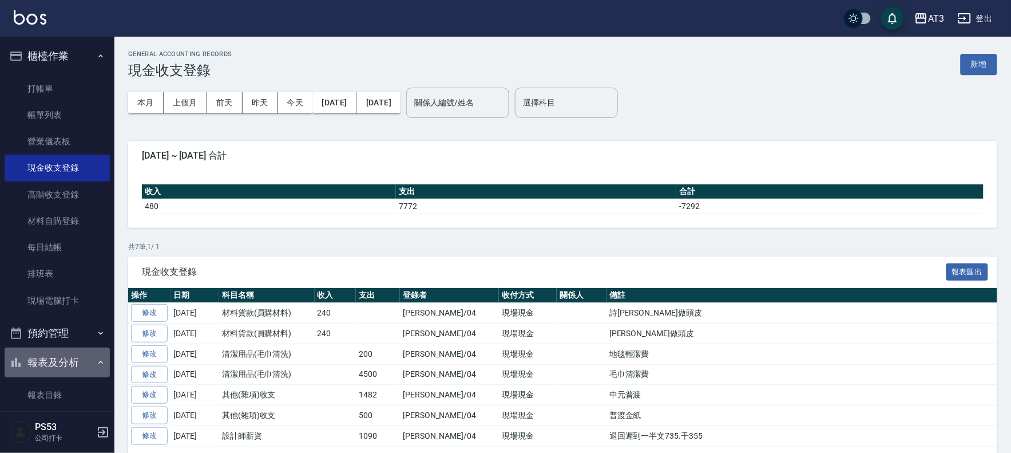
click at [57, 362] on button "報表及分析" at bounding box center [57, 362] width 105 height 30
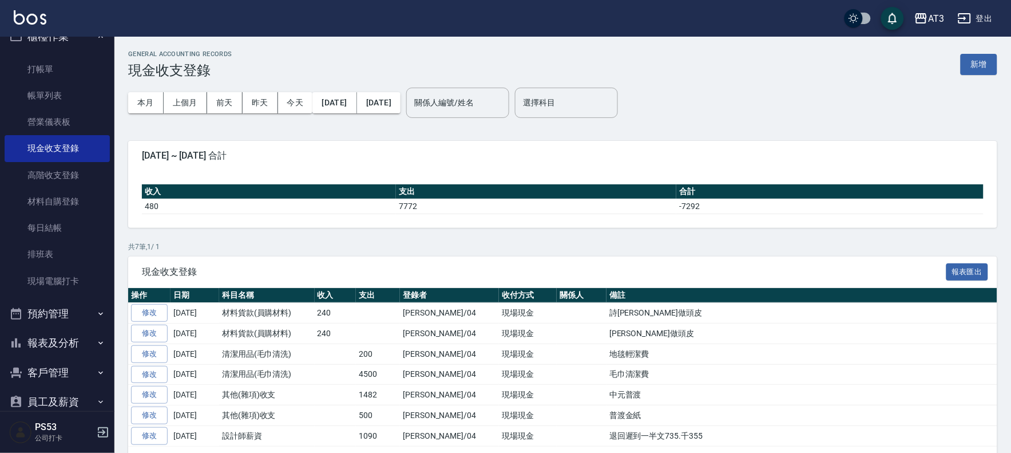
scroll to position [38, 0]
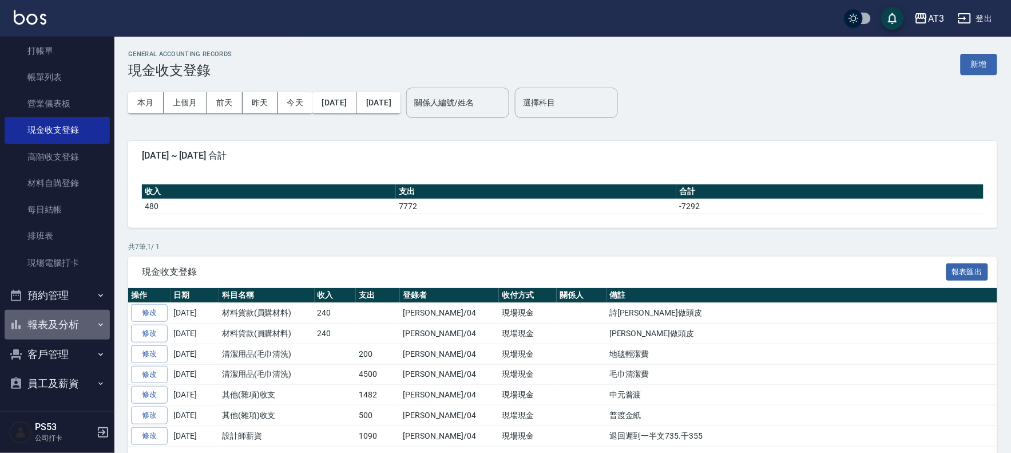
click at [65, 322] on button "報表及分析" at bounding box center [57, 325] width 105 height 30
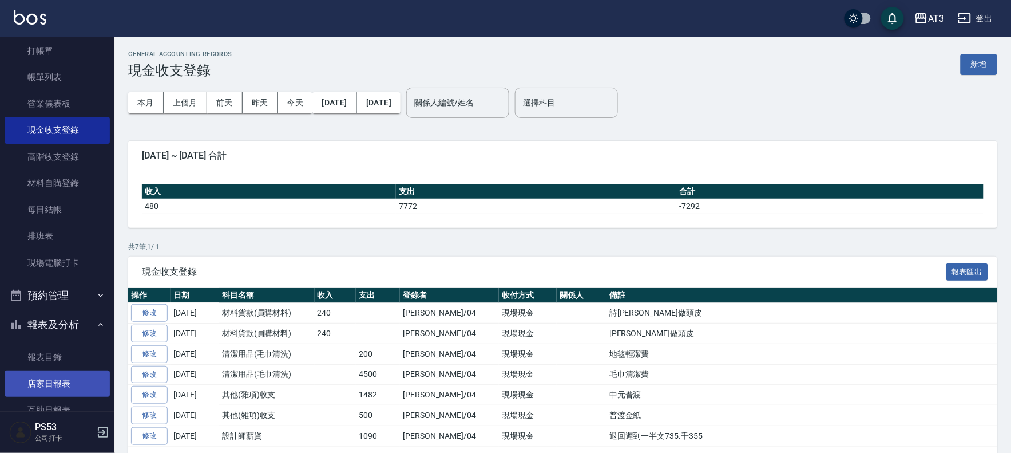
click at [56, 380] on link "店家日報表" at bounding box center [57, 383] width 105 height 26
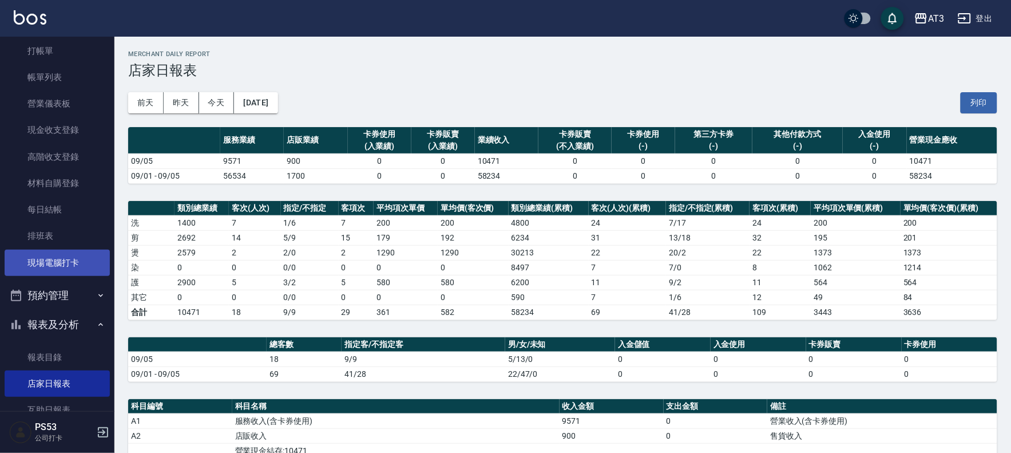
click at [53, 268] on link "現場電腦打卡" at bounding box center [57, 263] width 105 height 26
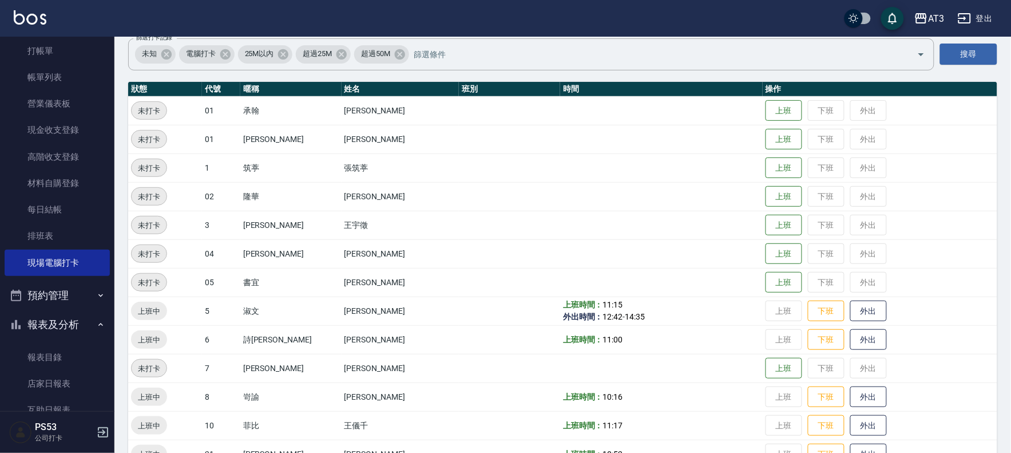
scroll to position [191, 0]
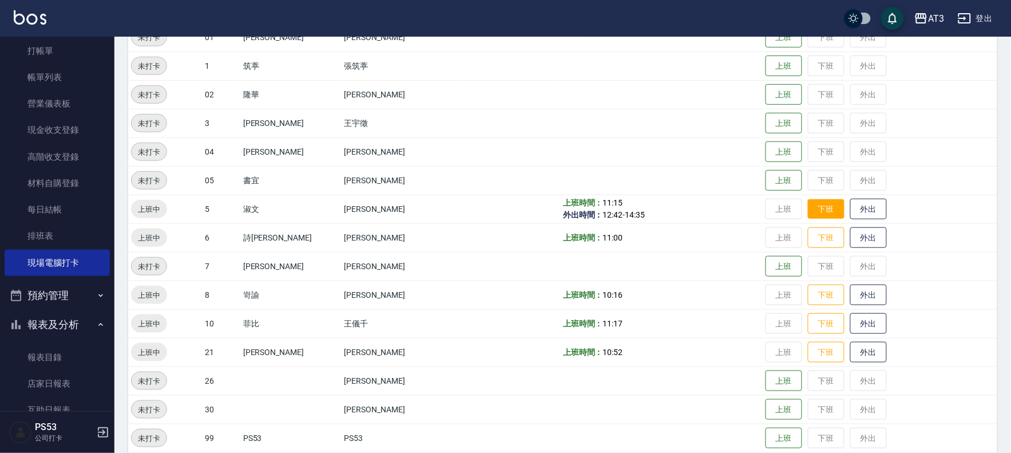
click at [808, 207] on button "下班" at bounding box center [826, 209] width 37 height 20
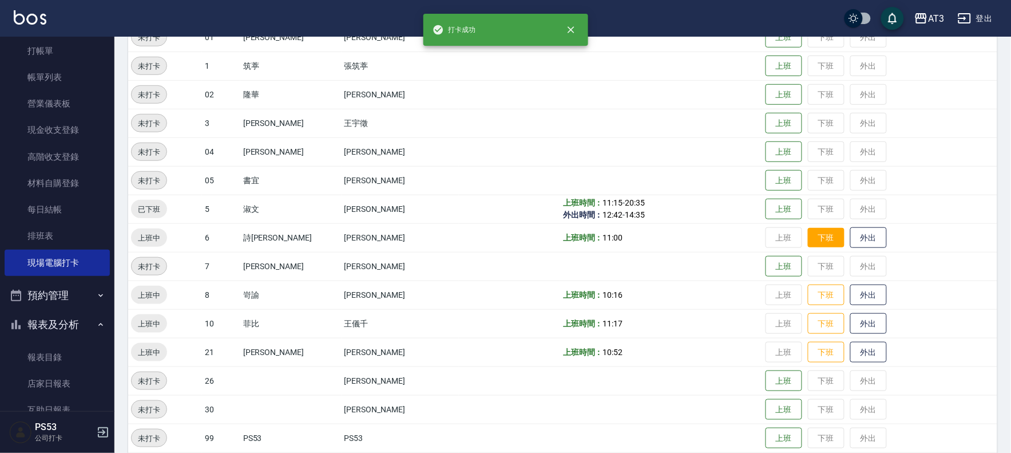
click at [808, 232] on button "下班" at bounding box center [826, 238] width 37 height 20
click at [808, 295] on button "下班" at bounding box center [826, 295] width 37 height 20
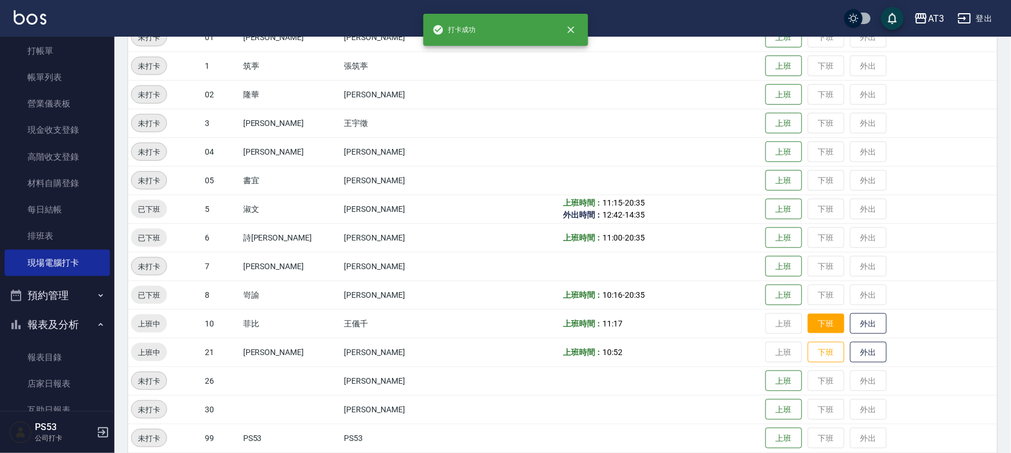
click at [809, 317] on button "下班" at bounding box center [826, 324] width 37 height 20
click at [809, 346] on button "下班" at bounding box center [826, 352] width 37 height 20
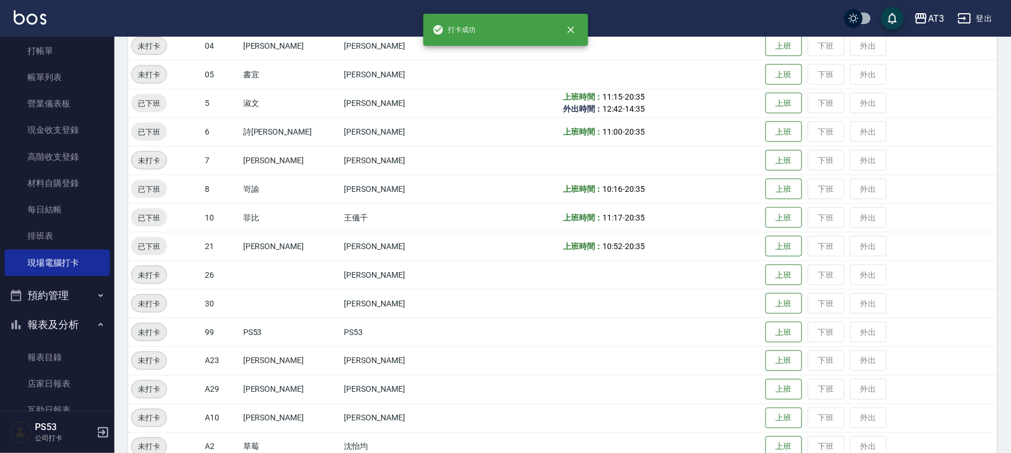
scroll to position [375, 0]
